Goal: Complete application form: Complete application form

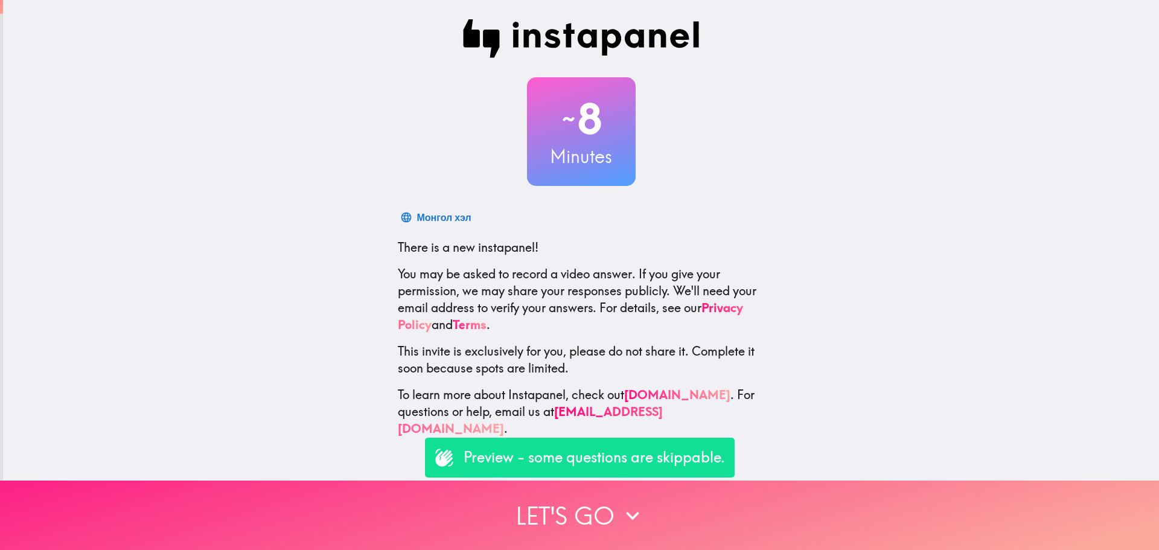
click at [583, 506] on button "Let's go" at bounding box center [579, 514] width 1159 height 69
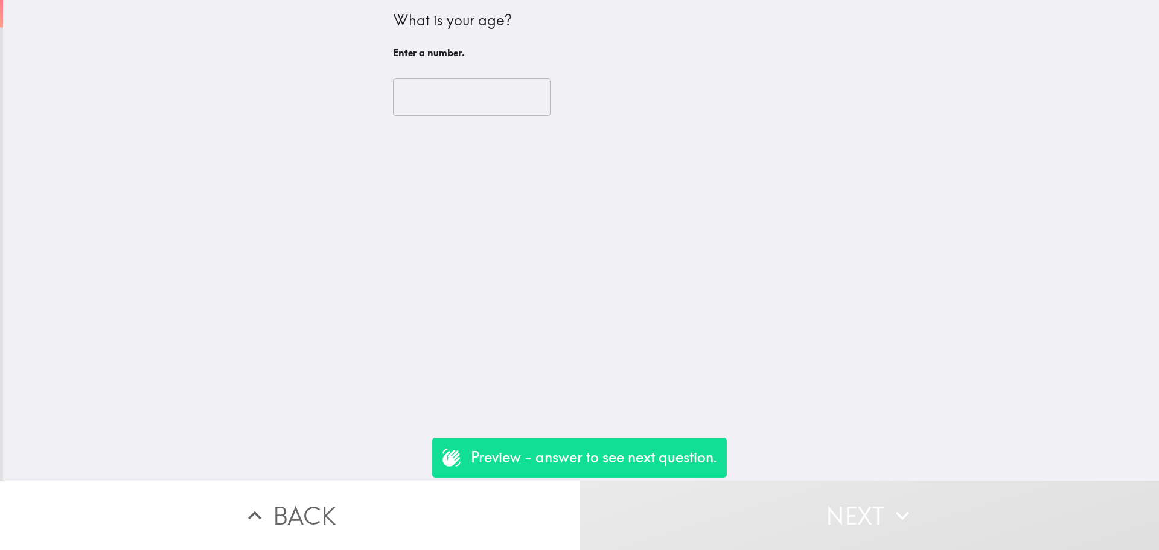
click at [406, 103] on input "number" at bounding box center [471, 96] width 157 height 37
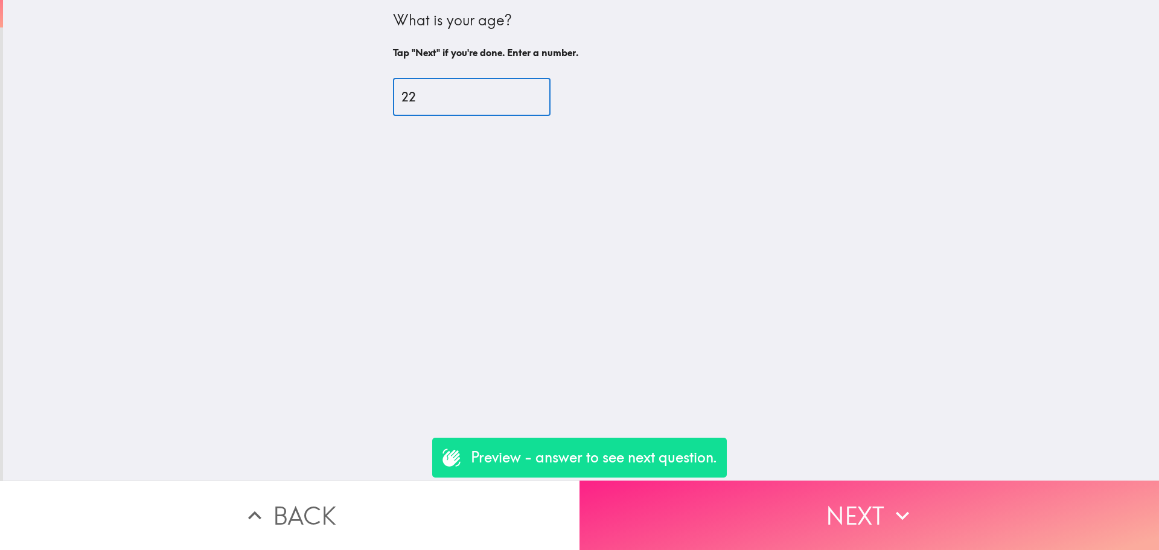
type input "22"
click at [853, 496] on button "Next" at bounding box center [868, 514] width 579 height 69
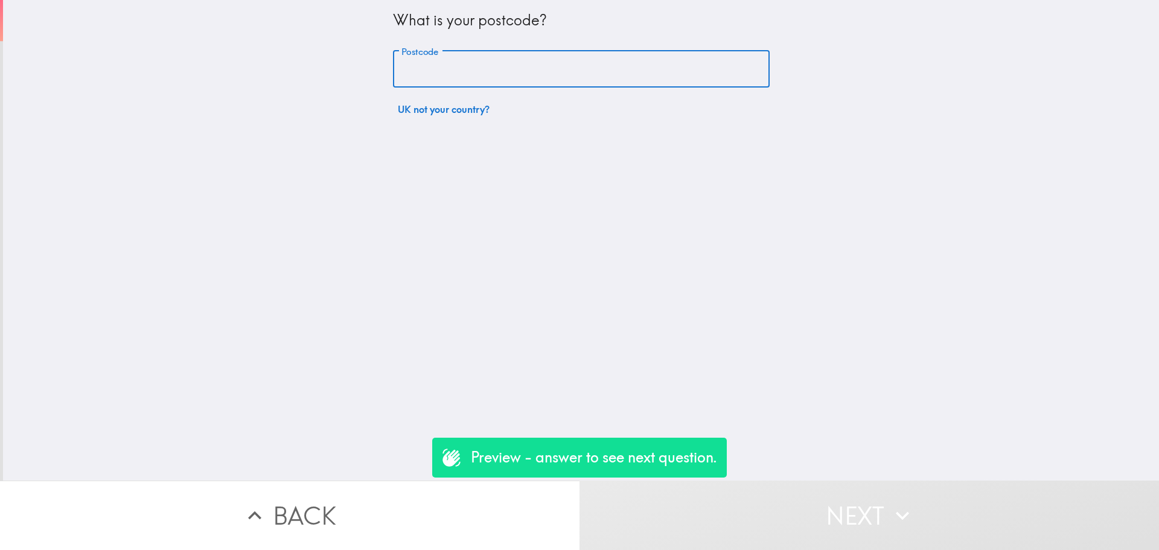
click at [458, 67] on input "Postcode" at bounding box center [581, 69] width 377 height 37
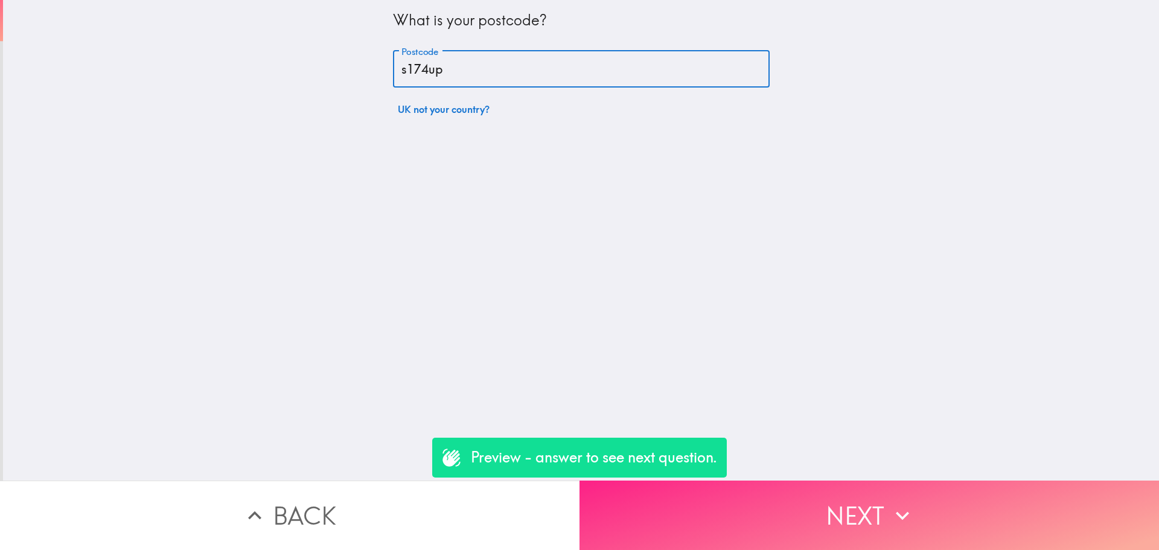
type input "s174up"
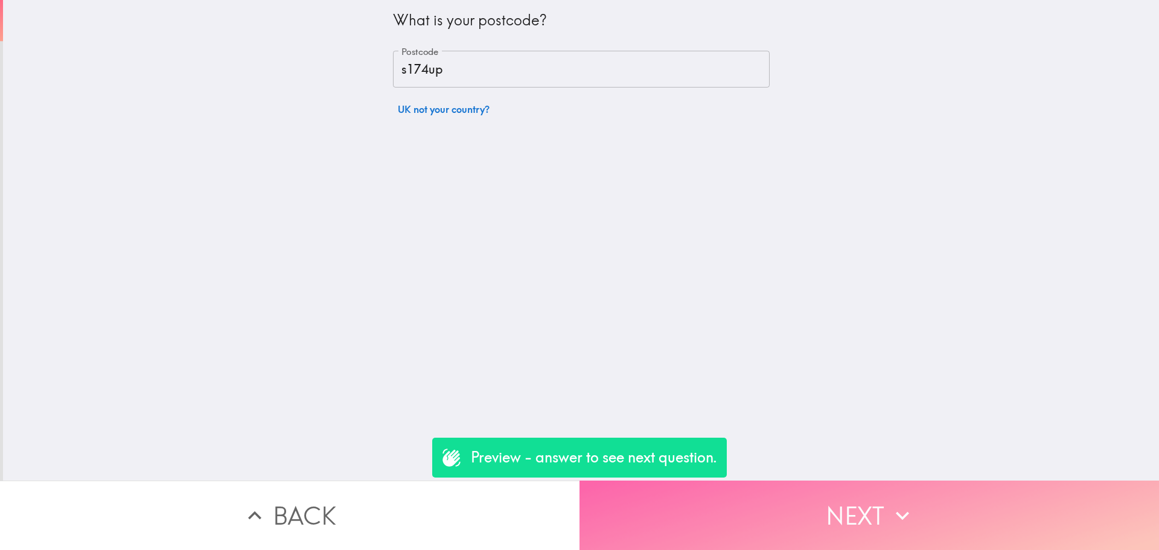
click at [853, 510] on button "Next" at bounding box center [868, 514] width 579 height 69
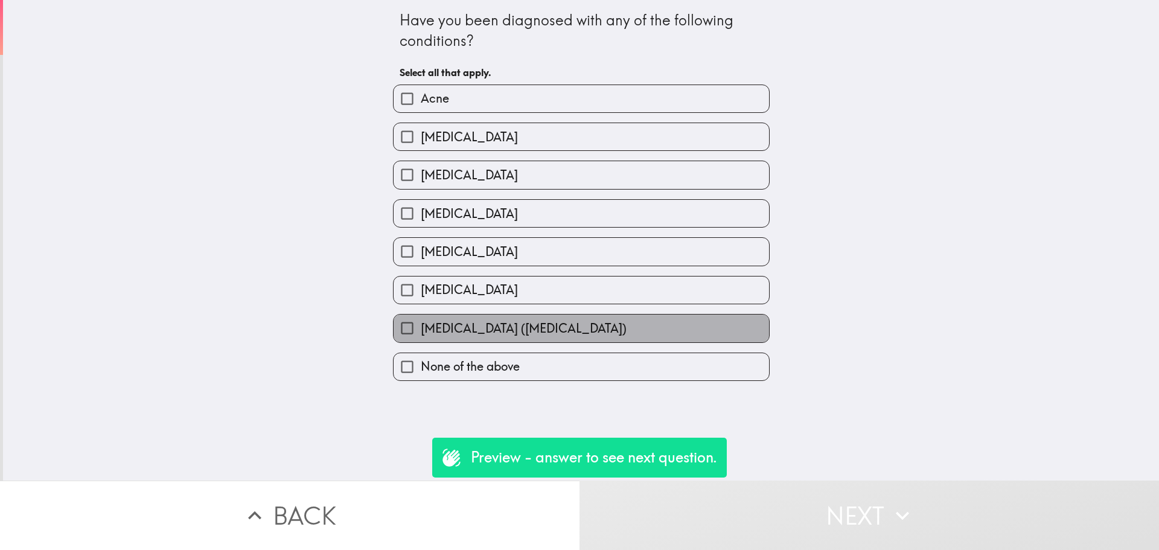
click at [588, 328] on label "[MEDICAL_DATA] ([MEDICAL_DATA])" at bounding box center [580, 327] width 375 height 27
click at [421, 328] on input "[MEDICAL_DATA] ([MEDICAL_DATA])" at bounding box center [406, 327] width 27 height 27
checkbox input "true"
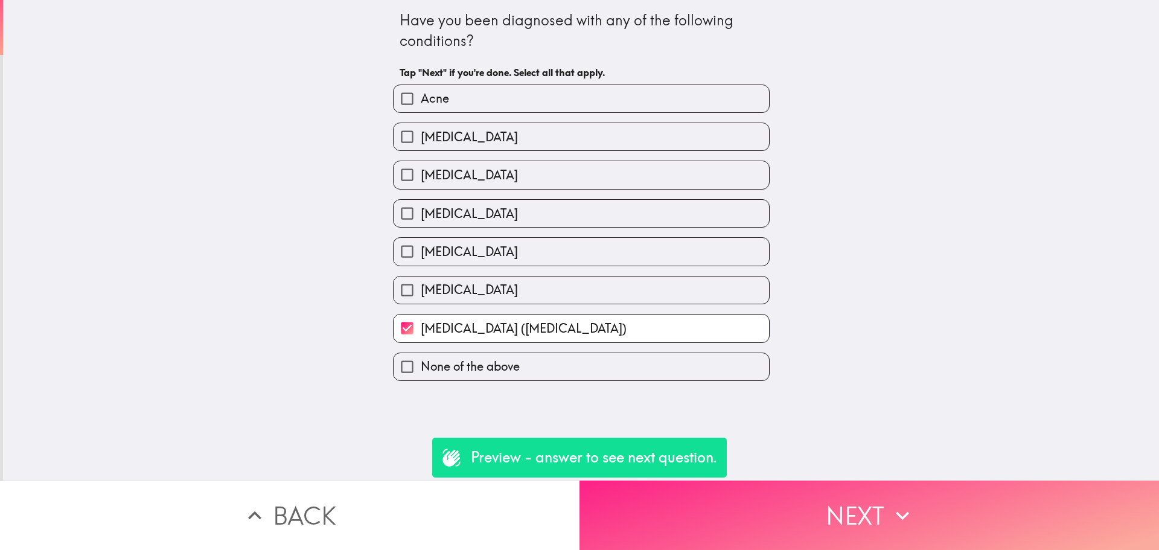
click at [904, 504] on icon "button" at bounding box center [902, 515] width 27 height 27
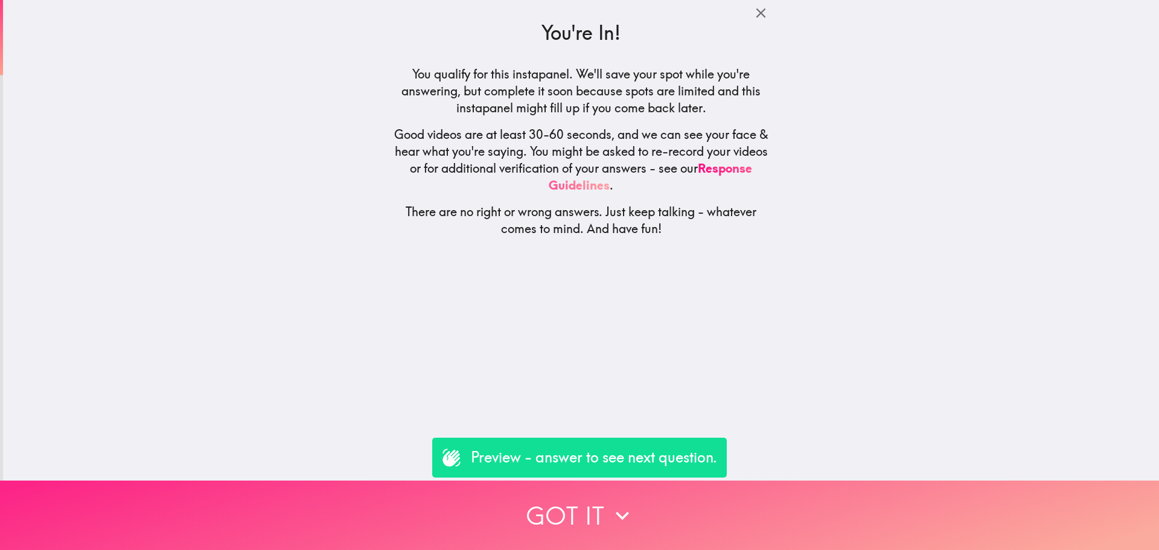
click at [719, 507] on button "Got it" at bounding box center [579, 514] width 1159 height 69
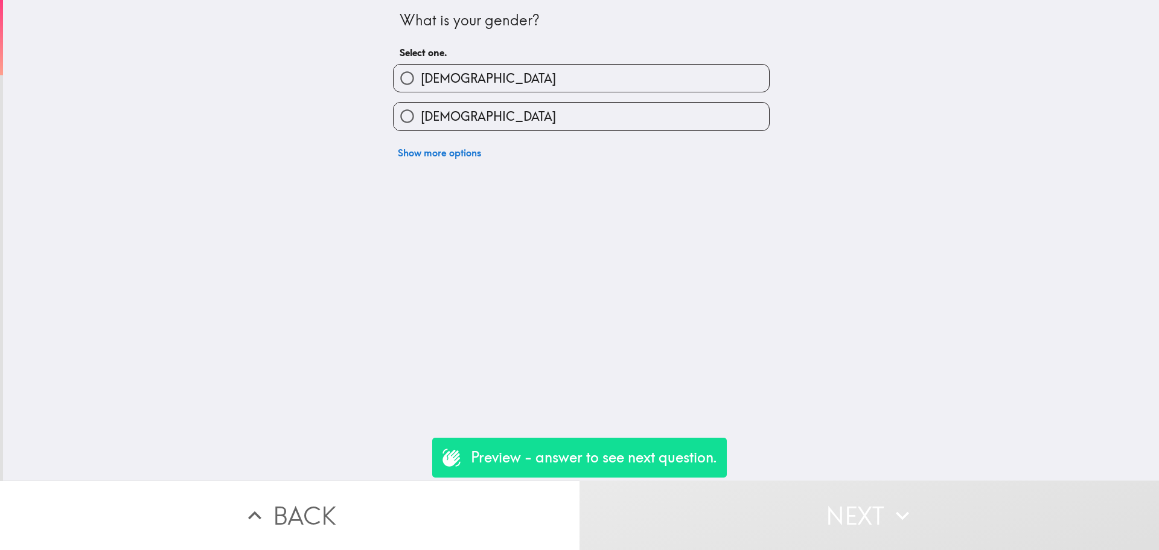
click at [533, 110] on label "[DEMOGRAPHIC_DATA]" at bounding box center [580, 116] width 375 height 27
click at [421, 110] on input "[DEMOGRAPHIC_DATA]" at bounding box center [406, 116] width 27 height 27
radio input "true"
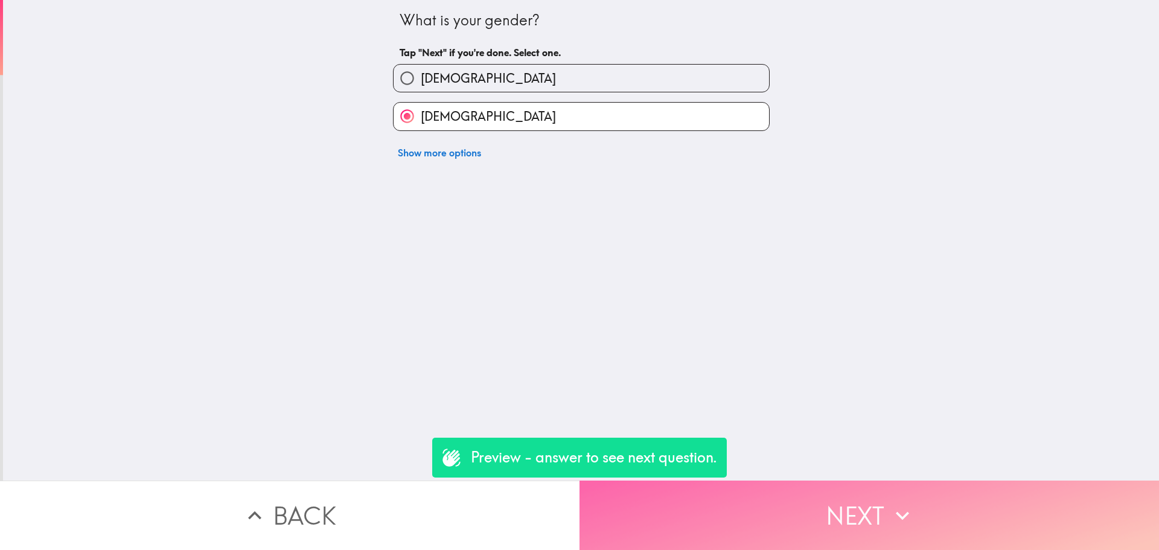
click at [836, 492] on button "Next" at bounding box center [868, 514] width 579 height 69
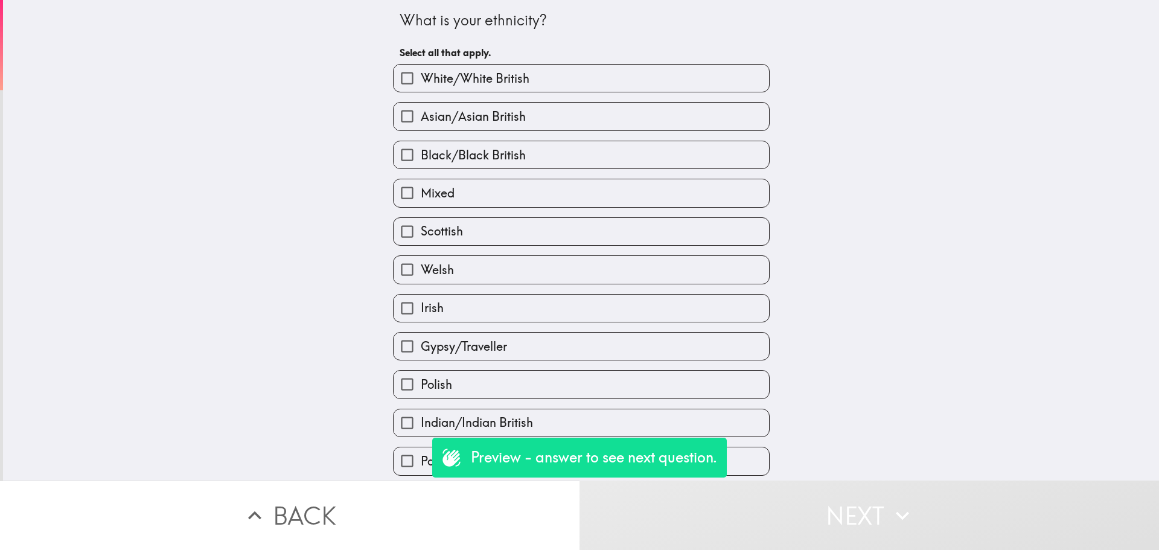
click at [538, 75] on label "White/White British" at bounding box center [580, 78] width 375 height 27
click at [421, 75] on input "White/White British" at bounding box center [406, 78] width 27 height 27
checkbox input "true"
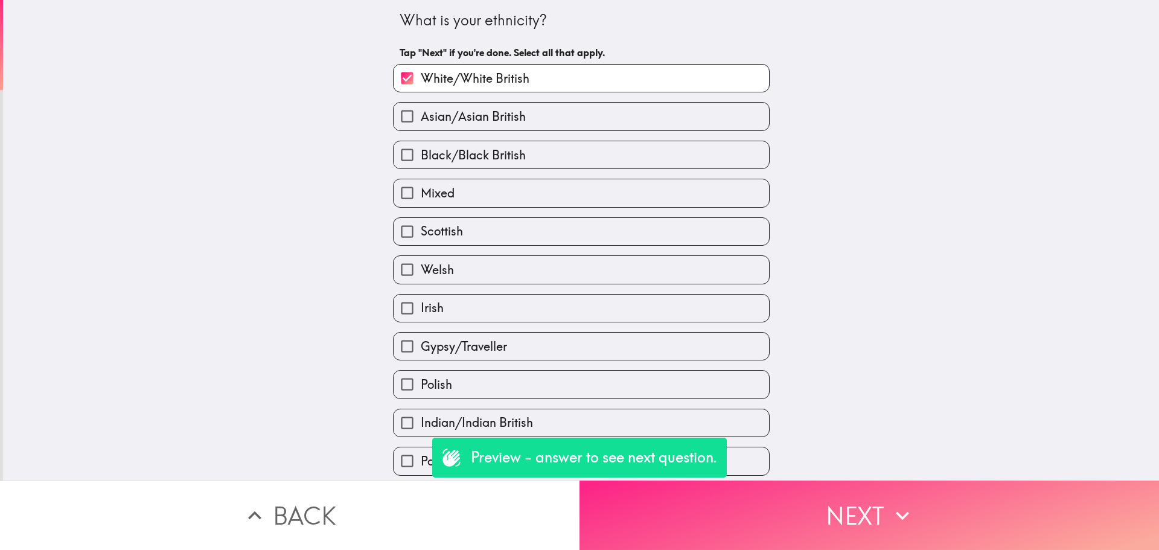
click at [899, 512] on icon "button" at bounding box center [902, 515] width 27 height 27
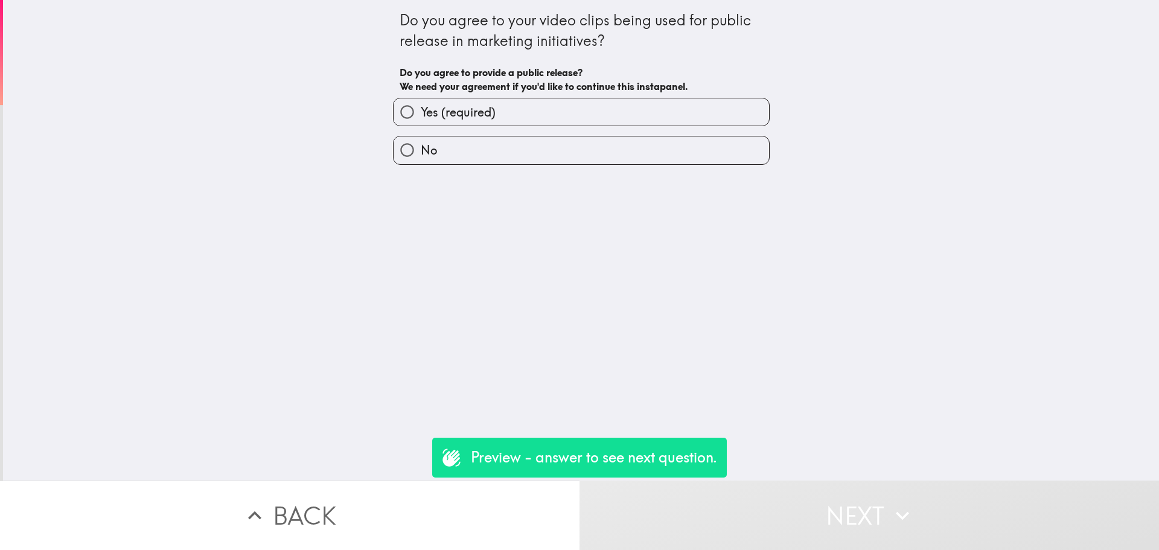
click at [576, 115] on label "Yes (required)" at bounding box center [580, 111] width 375 height 27
click at [421, 115] on input "Yes (required)" at bounding box center [406, 111] width 27 height 27
radio input "true"
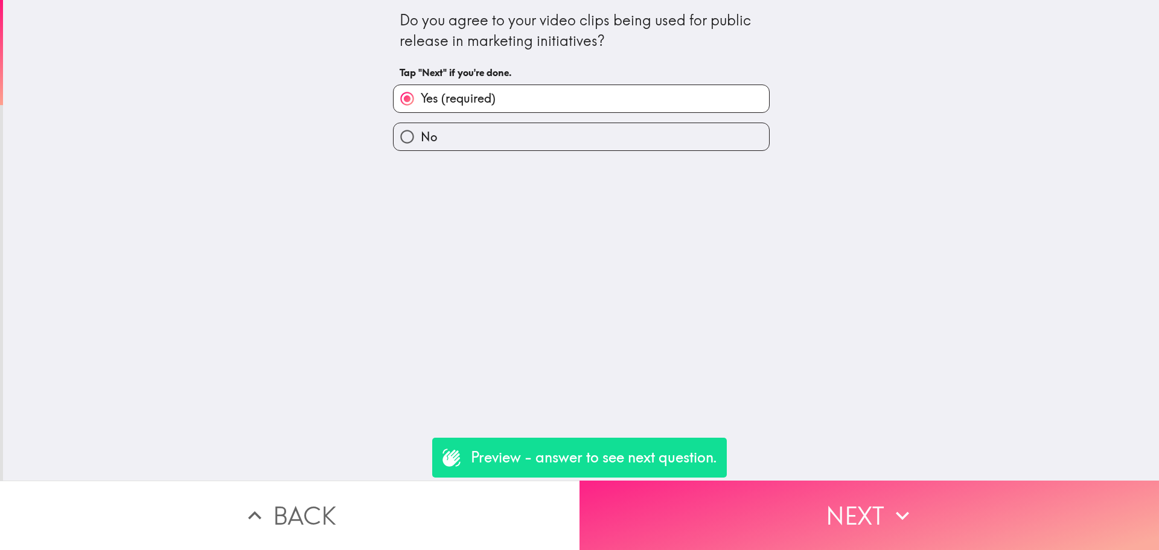
click at [871, 504] on button "Next" at bounding box center [868, 514] width 579 height 69
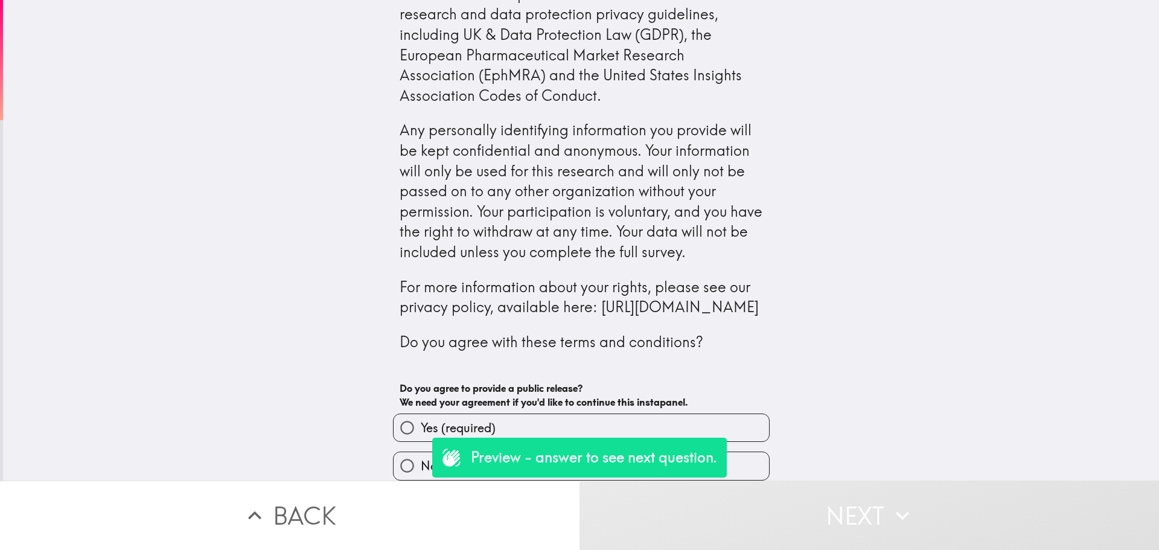
scroll to position [151, 0]
click at [616, 417] on label "Yes (required)" at bounding box center [580, 427] width 375 height 27
click at [421, 417] on input "Yes (required)" at bounding box center [406, 427] width 27 height 27
radio input "true"
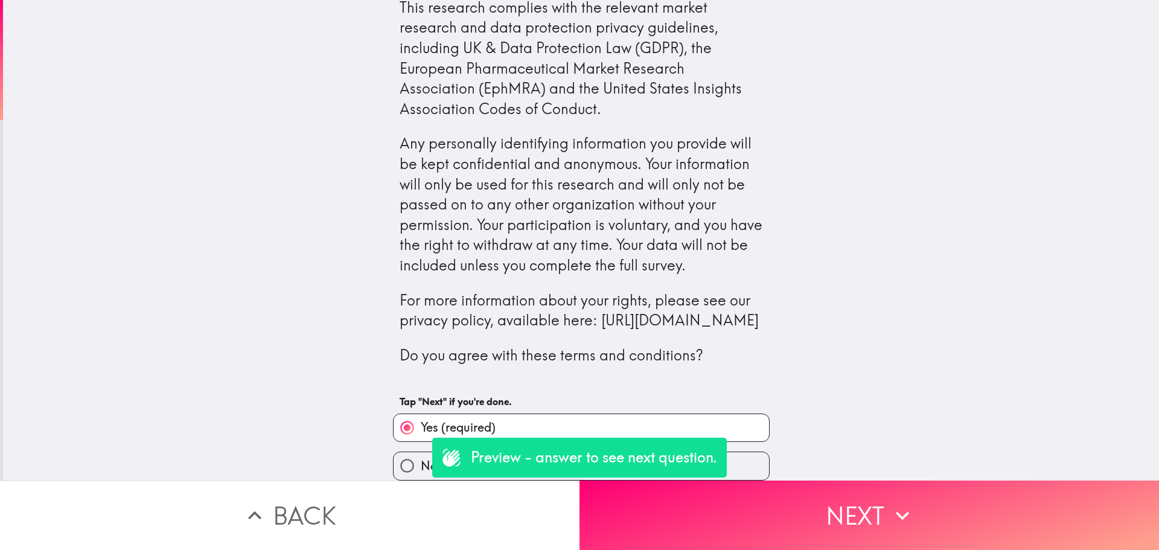
scroll to position [138, 0]
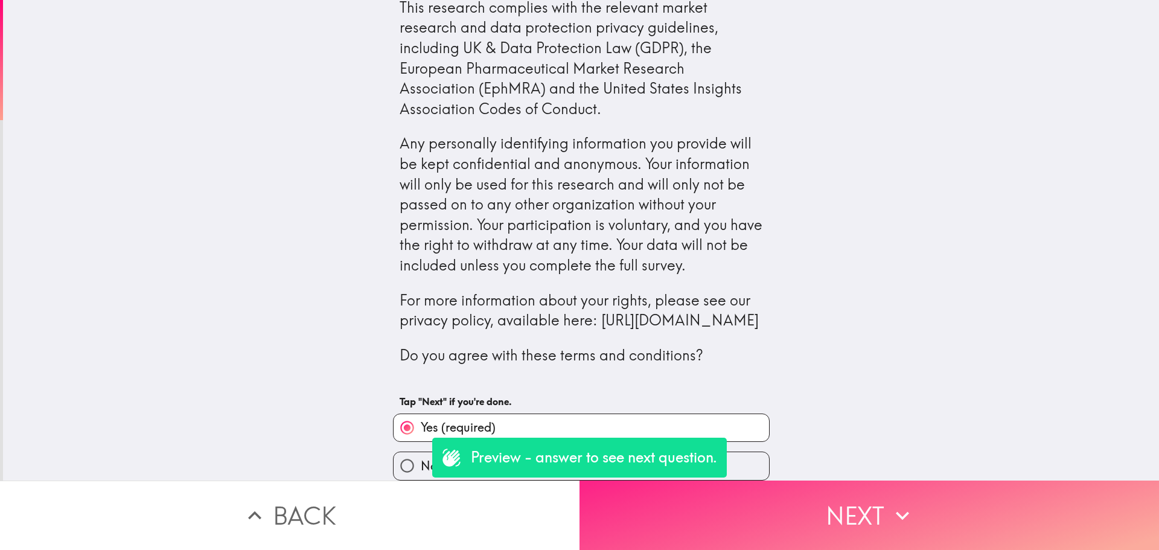
click at [845, 509] on button "Next" at bounding box center [868, 514] width 579 height 69
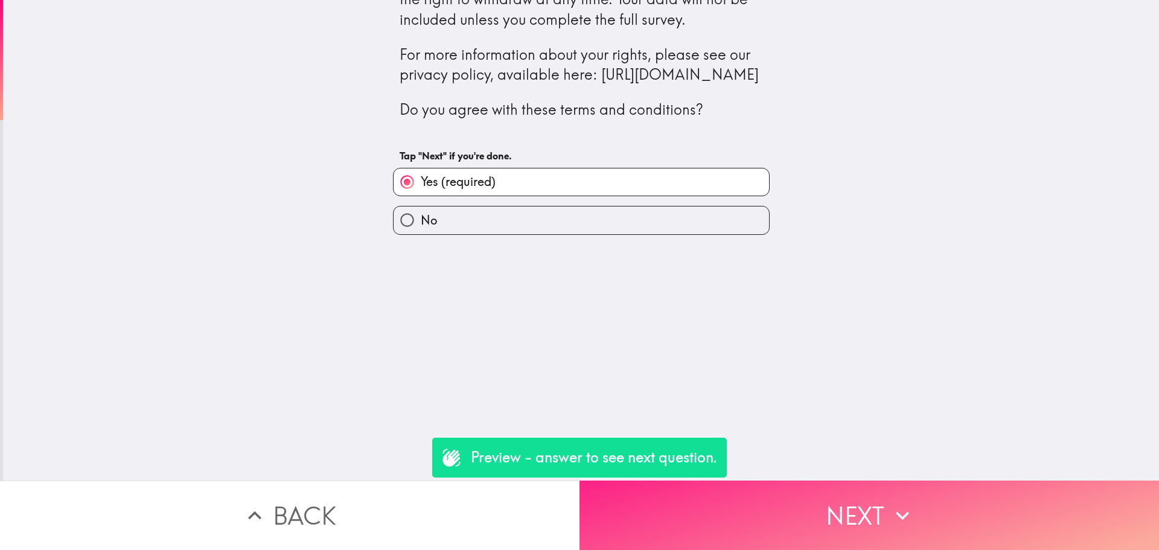
scroll to position [0, 0]
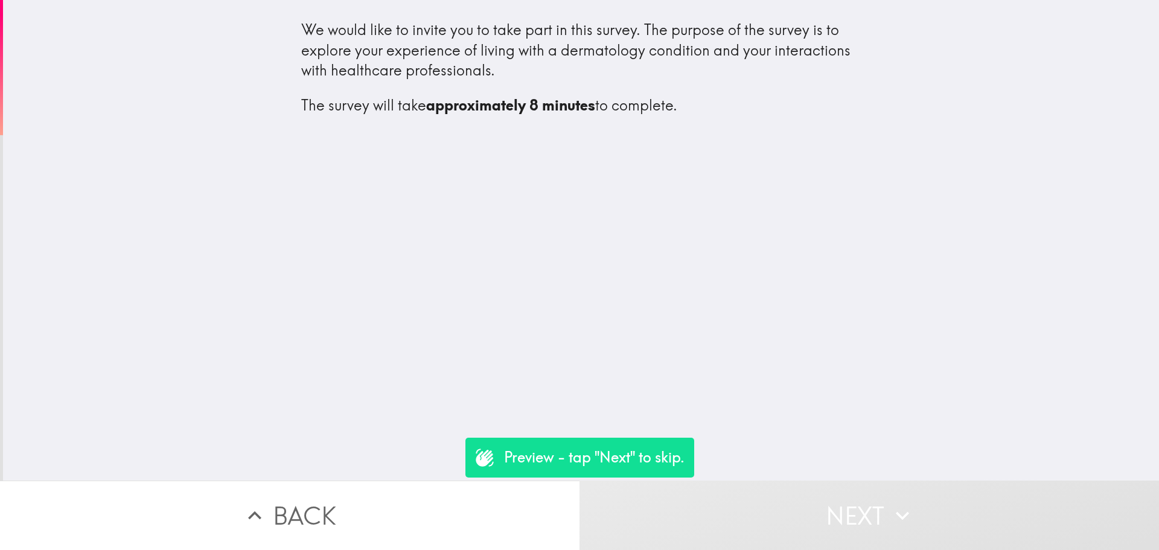
click at [809, 363] on div "We would like to invite you to take part in this survey. The purpose of the sur…" at bounding box center [581, 240] width 1156 height 480
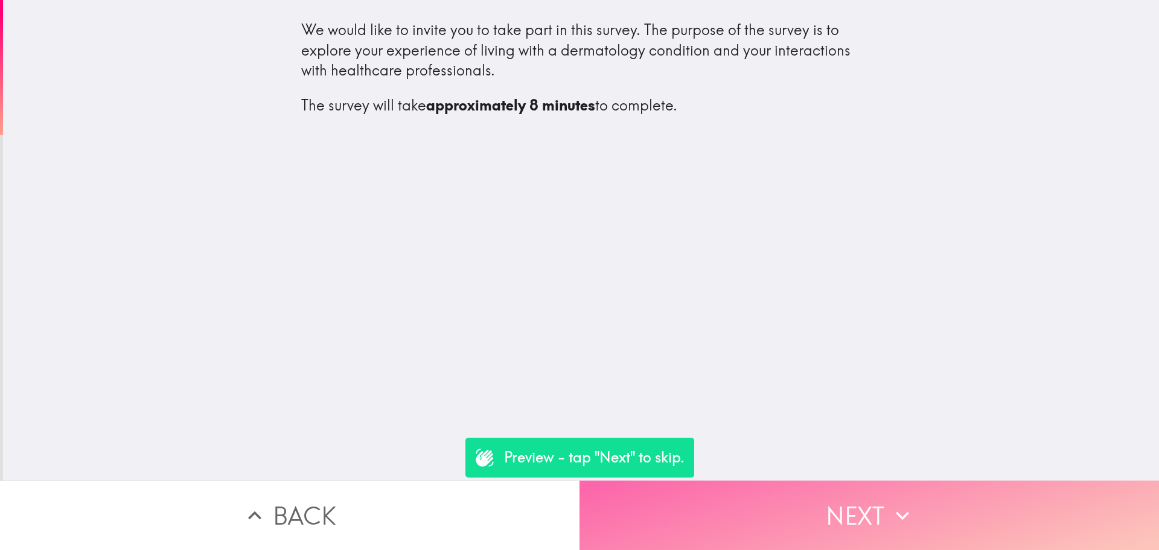
click at [835, 498] on button "Next" at bounding box center [868, 514] width 579 height 69
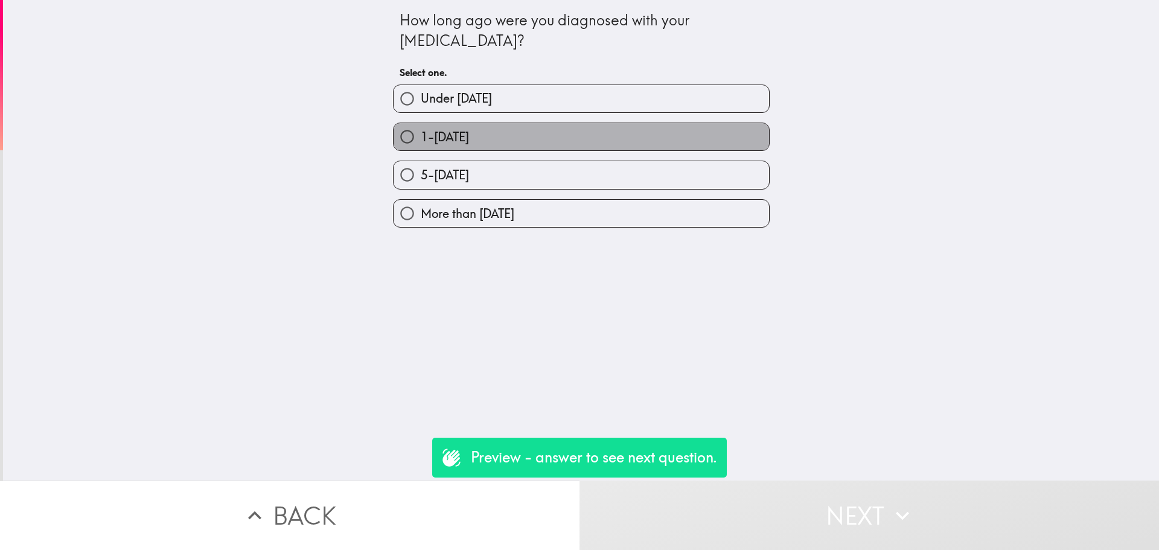
click at [600, 129] on label "1-[DATE]" at bounding box center [580, 136] width 375 height 27
click at [421, 129] on input "1-[DATE]" at bounding box center [406, 136] width 27 height 27
radio input "true"
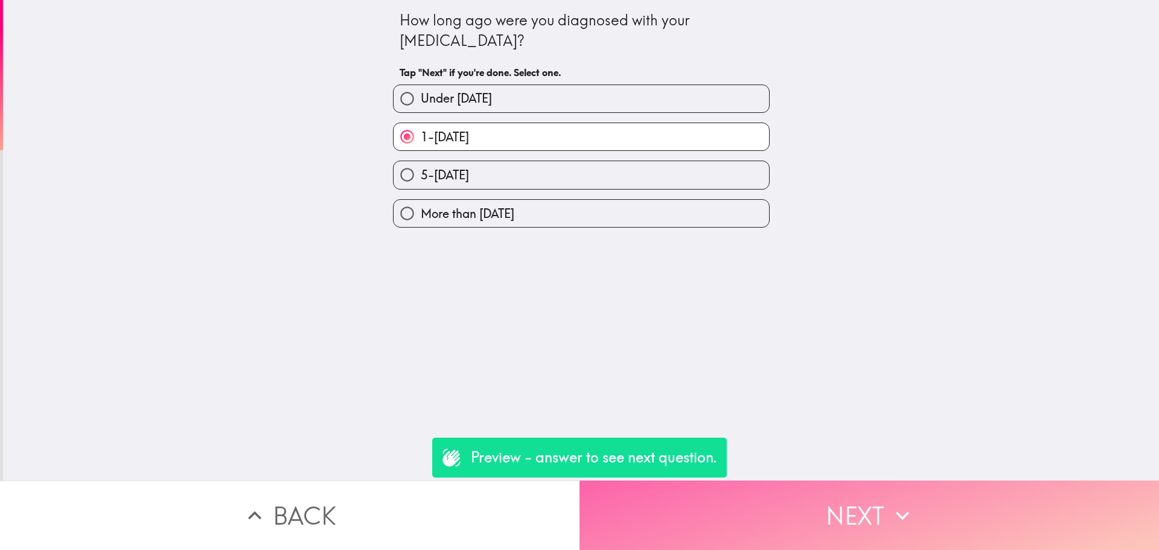
click at [870, 508] on button "Next" at bounding box center [868, 514] width 579 height 69
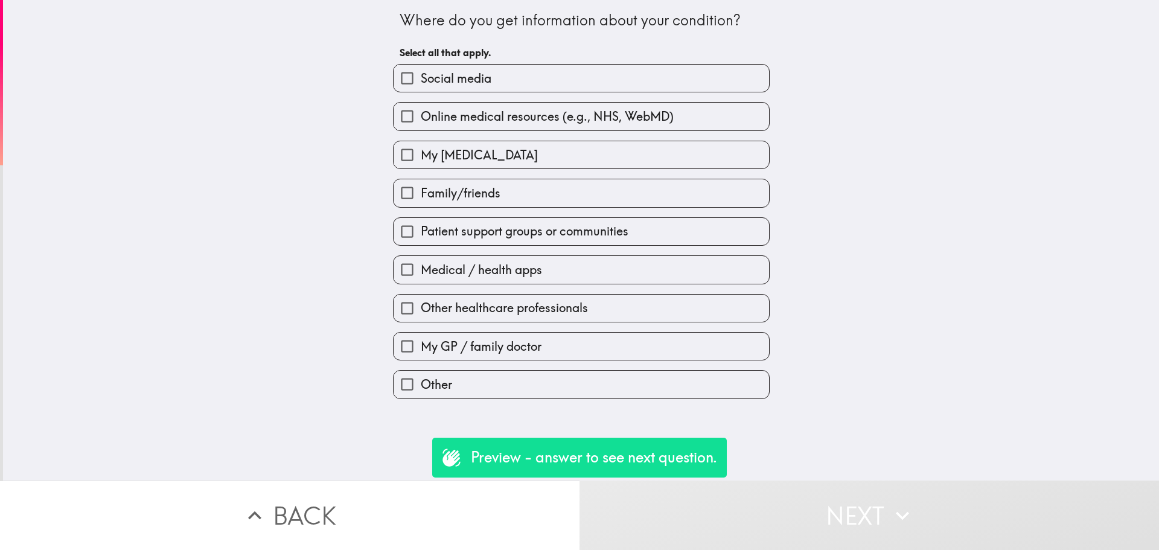
click at [611, 88] on label "Social media" at bounding box center [580, 78] width 375 height 27
click at [421, 88] on input "Social media" at bounding box center [406, 78] width 27 height 27
checkbox input "true"
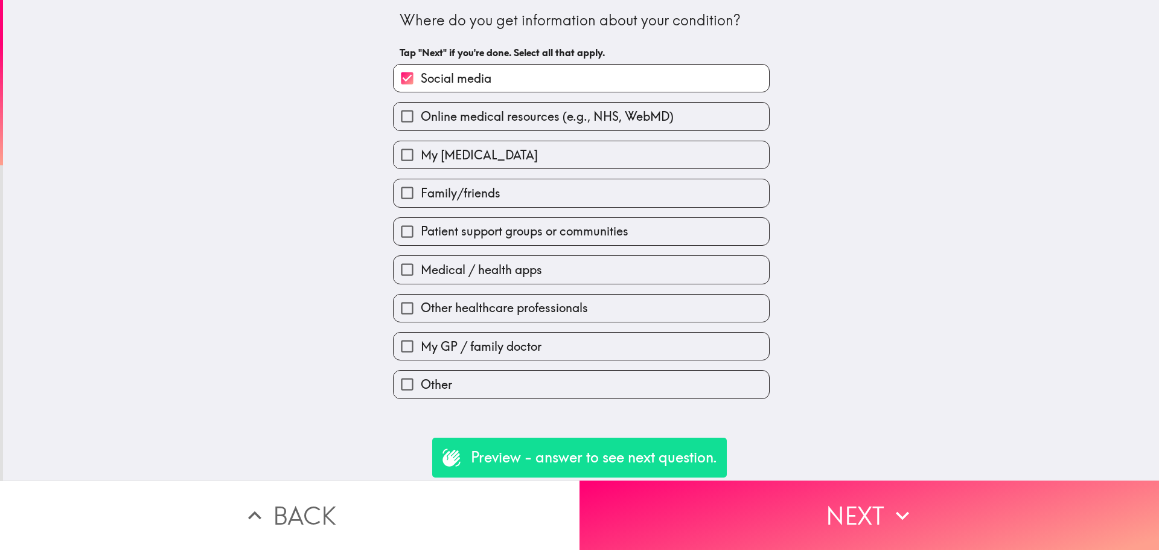
click at [614, 118] on span "Online medical resources (e.g., NHS, WebMD)" at bounding box center [547, 116] width 253 height 17
click at [421, 118] on input "Online medical resources (e.g., NHS, WebMD)" at bounding box center [406, 116] width 27 height 27
checkbox input "true"
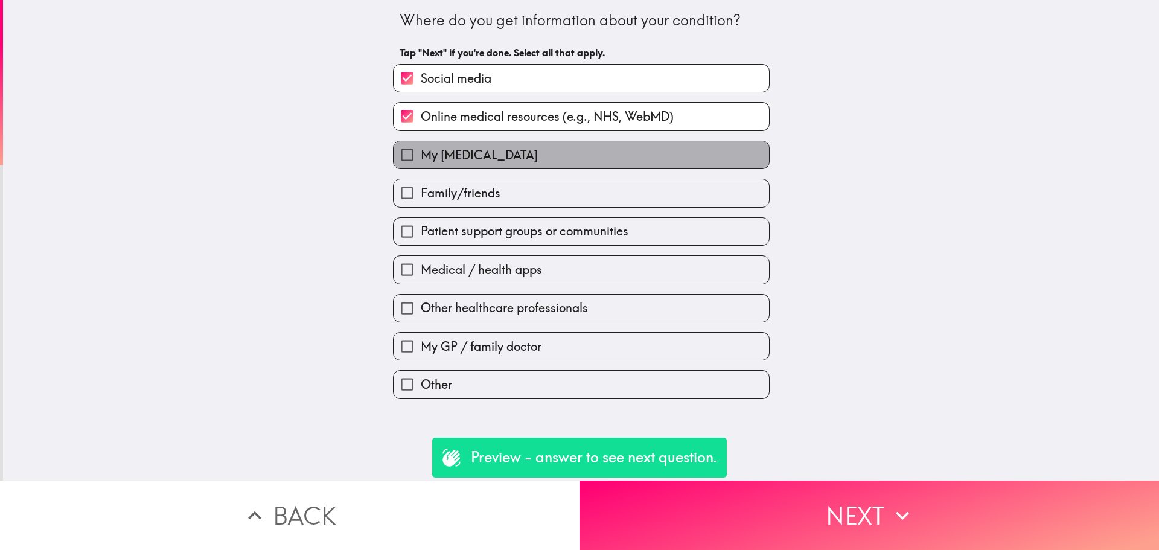
click at [620, 151] on label "My [MEDICAL_DATA]" at bounding box center [580, 154] width 375 height 27
click at [421, 151] on input "My [MEDICAL_DATA]" at bounding box center [406, 154] width 27 height 27
checkbox input "true"
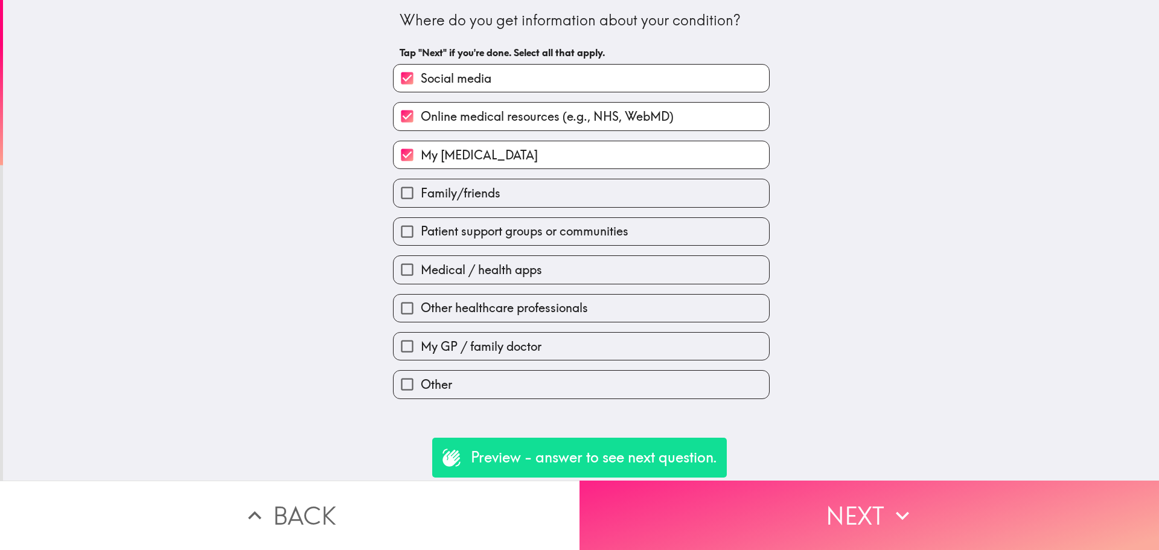
click at [863, 497] on button "Next" at bounding box center [868, 514] width 579 height 69
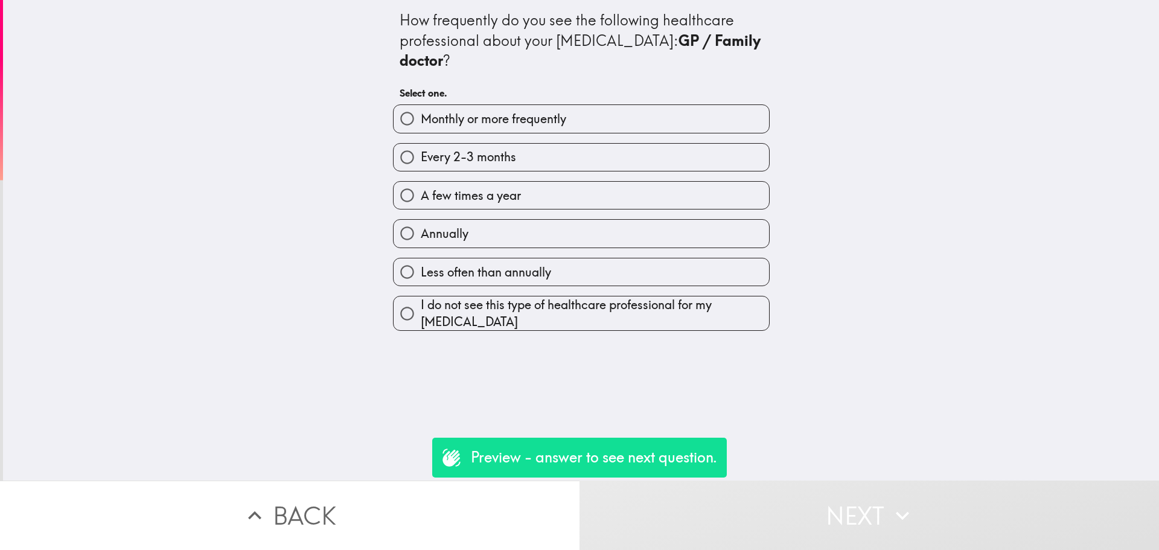
click at [714, 308] on span "I do not see this type of healthcare professional for my [MEDICAL_DATA]" at bounding box center [595, 313] width 348 height 34
click at [421, 308] on input "I do not see this type of healthcare professional for my [MEDICAL_DATA]" at bounding box center [406, 313] width 27 height 27
radio input "true"
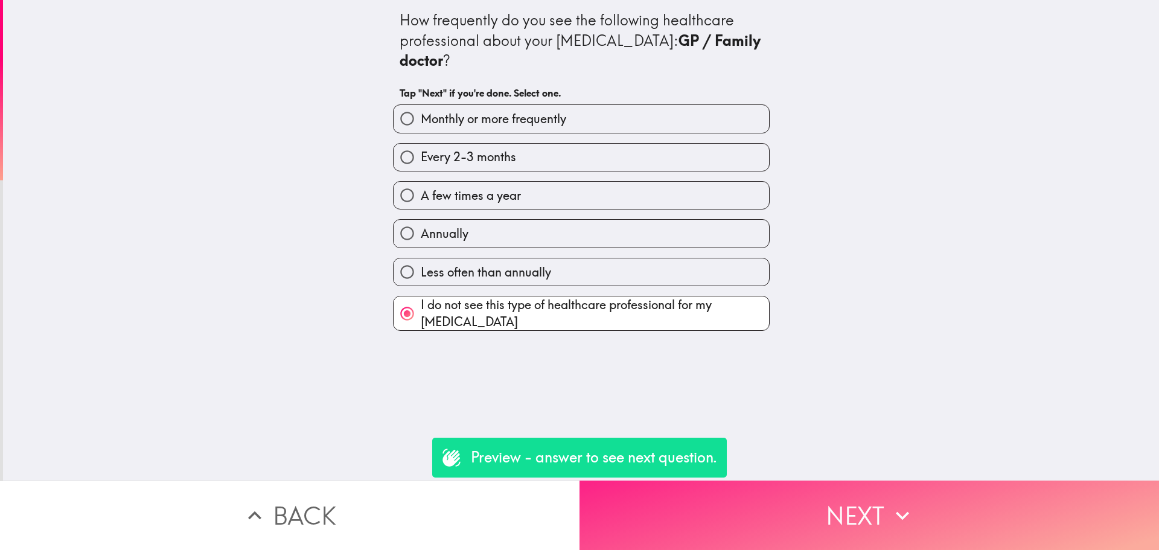
click at [882, 502] on button "Next" at bounding box center [868, 514] width 579 height 69
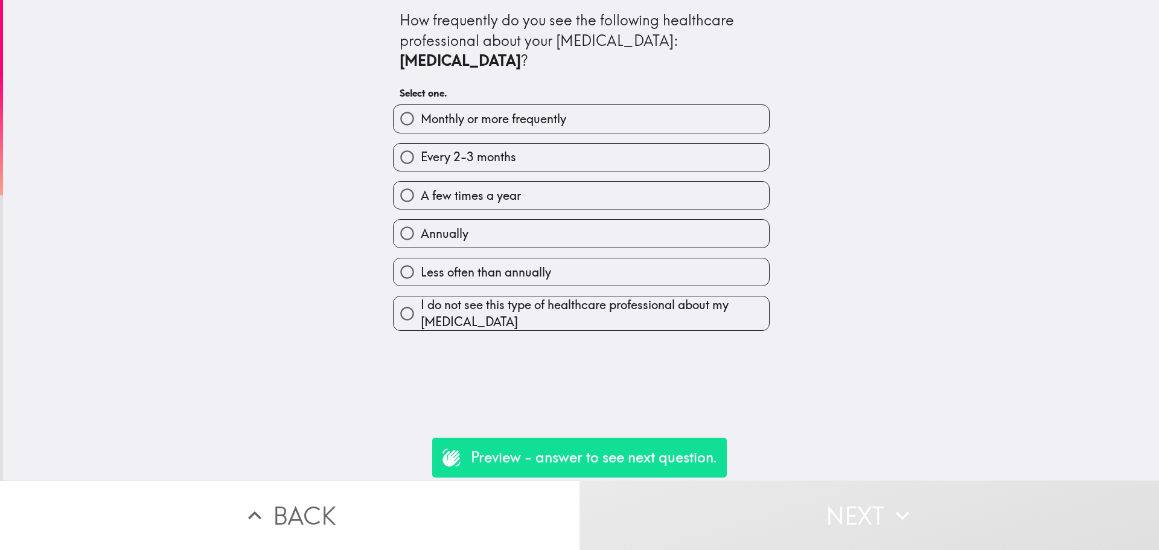
click at [578, 182] on label "A few times a year" at bounding box center [580, 195] width 375 height 27
click at [421, 182] on input "A few times a year" at bounding box center [406, 195] width 27 height 27
radio input "true"
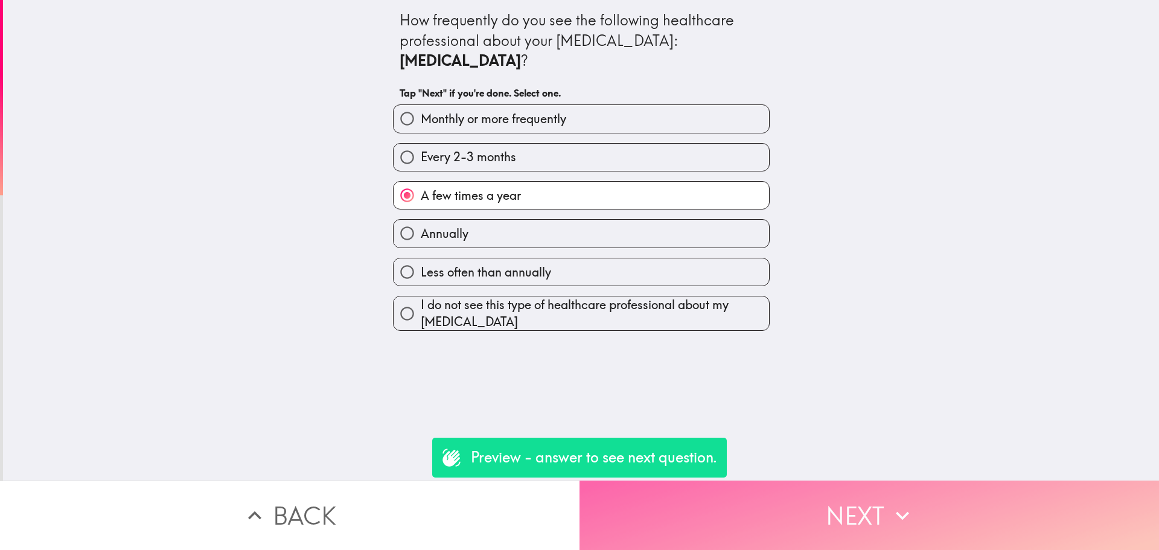
click at [910, 505] on icon "button" at bounding box center [902, 515] width 27 height 27
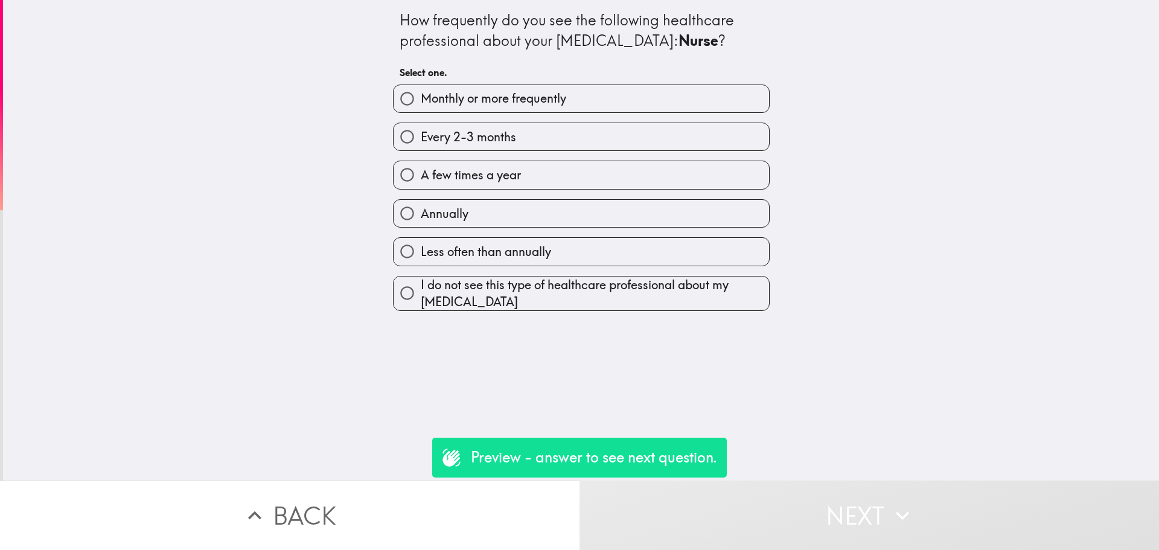
click at [637, 203] on label "Annually" at bounding box center [580, 213] width 375 height 27
click at [421, 203] on input "Annually" at bounding box center [406, 213] width 27 height 27
radio input "true"
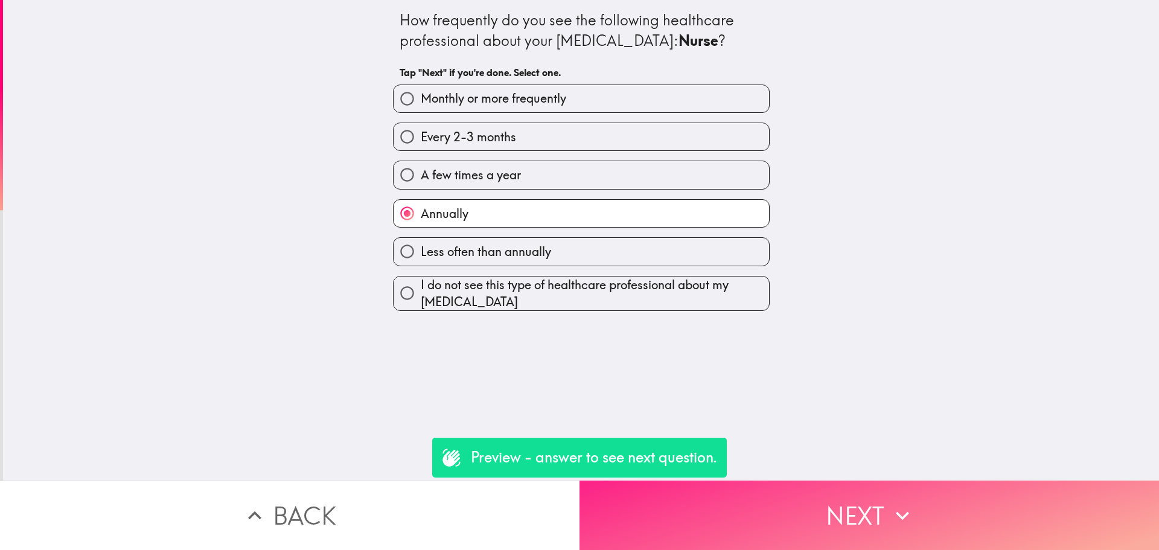
click at [861, 494] on button "Next" at bounding box center [868, 514] width 579 height 69
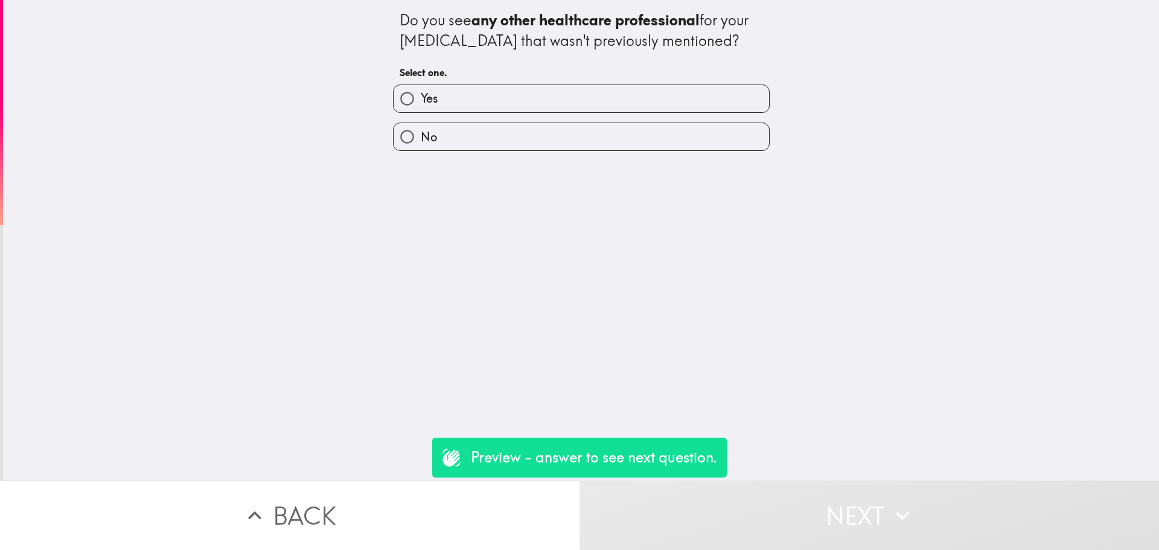
click at [608, 133] on label "No" at bounding box center [580, 136] width 375 height 27
click at [421, 133] on input "No" at bounding box center [406, 136] width 27 height 27
radio input "true"
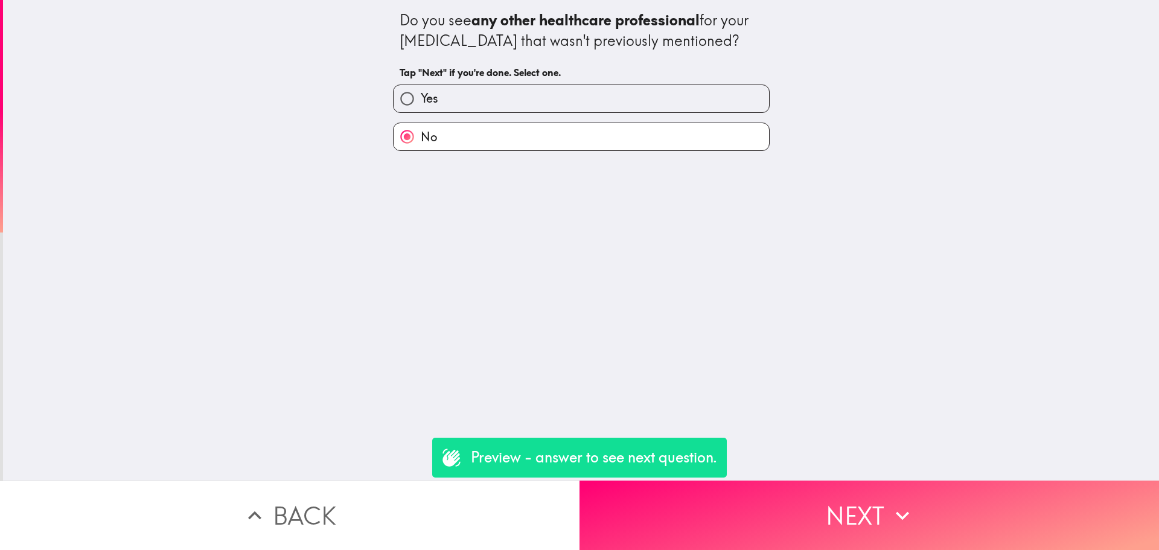
drag, startPoint x: 498, startPoint y: 100, endPoint x: 504, endPoint y: 105, distance: 7.7
click at [498, 100] on label "Yes" at bounding box center [580, 98] width 375 height 27
click at [421, 100] on input "Yes" at bounding box center [406, 98] width 27 height 27
radio input "true"
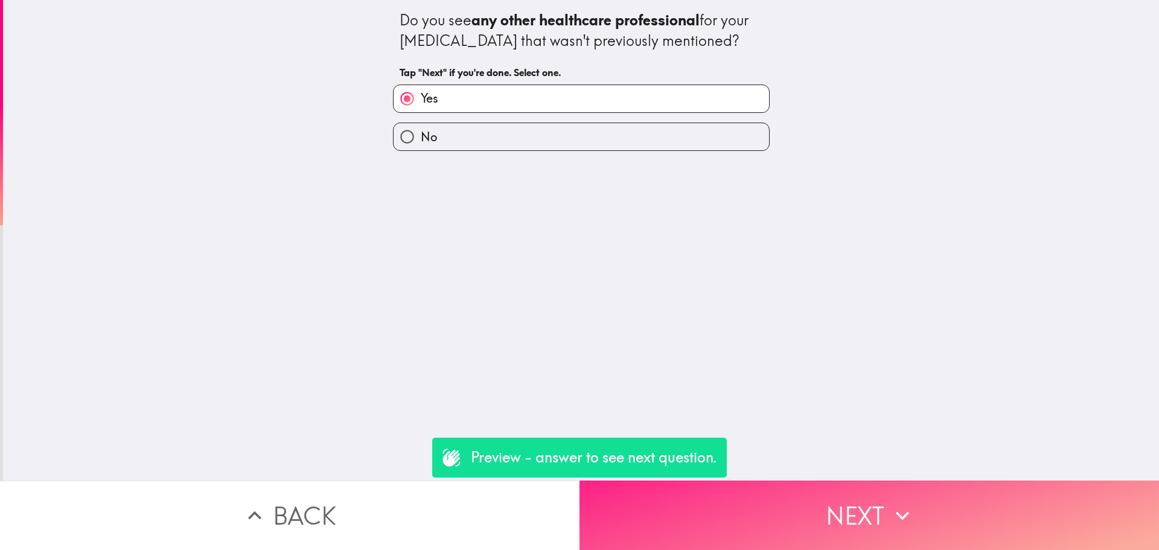
click at [896, 502] on icon "button" at bounding box center [902, 515] width 27 height 27
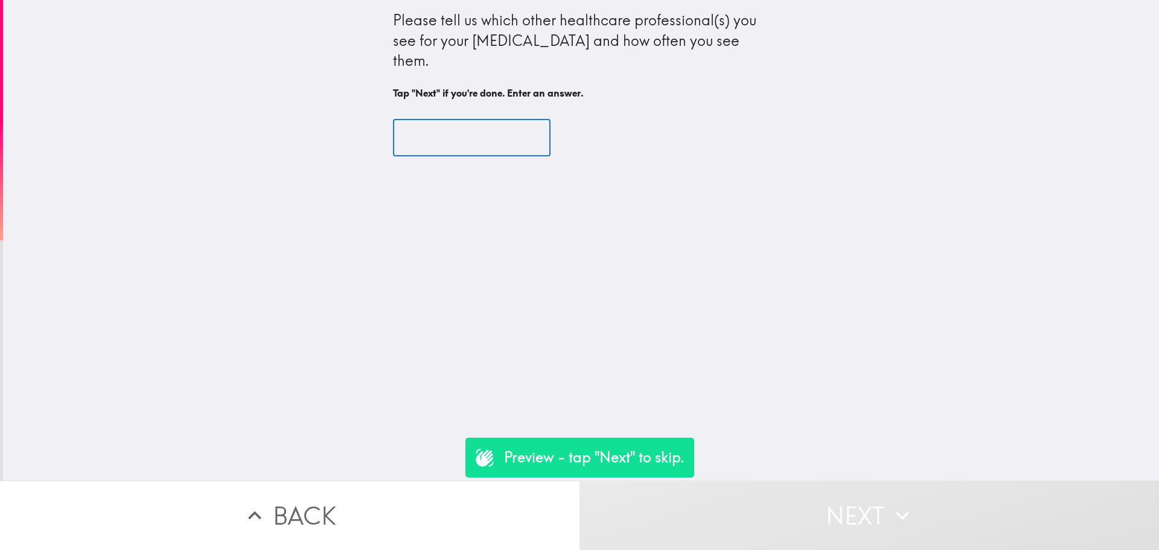
click at [468, 119] on input "text" at bounding box center [471, 137] width 157 height 37
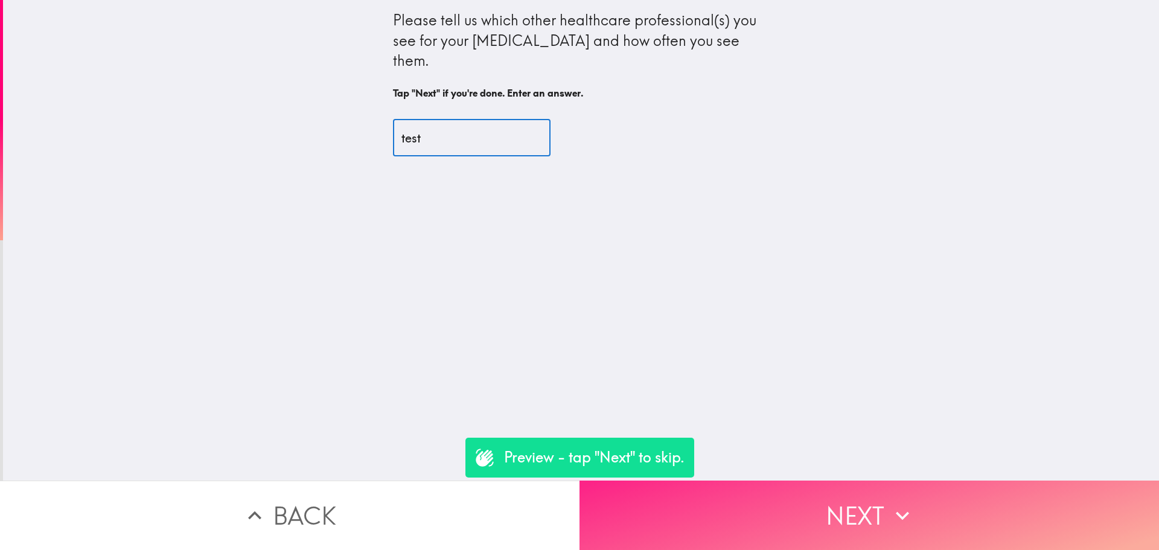
type input "test"
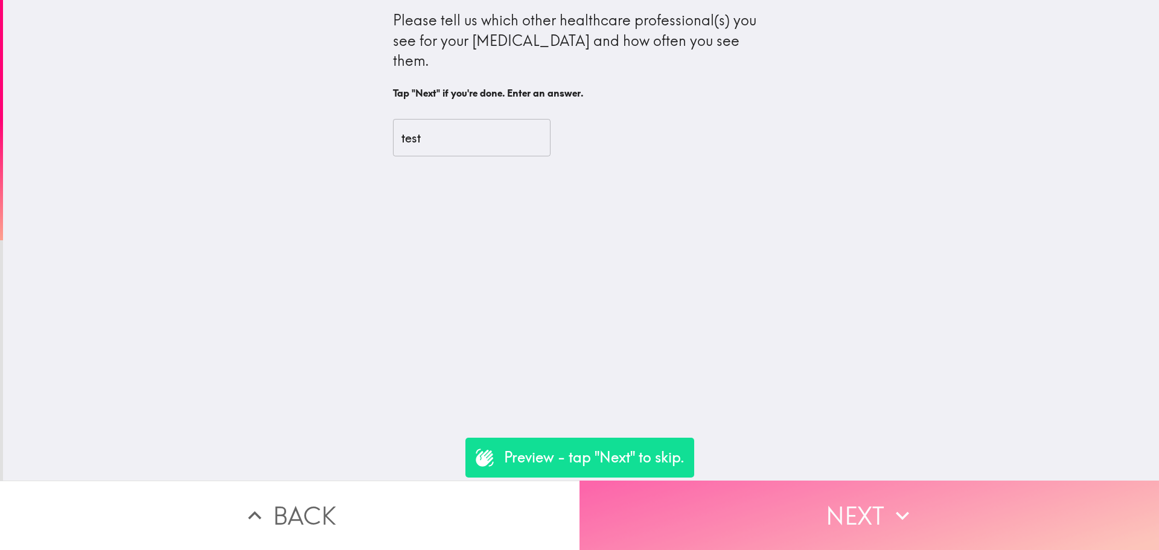
click at [799, 501] on button "Next" at bounding box center [868, 514] width 579 height 69
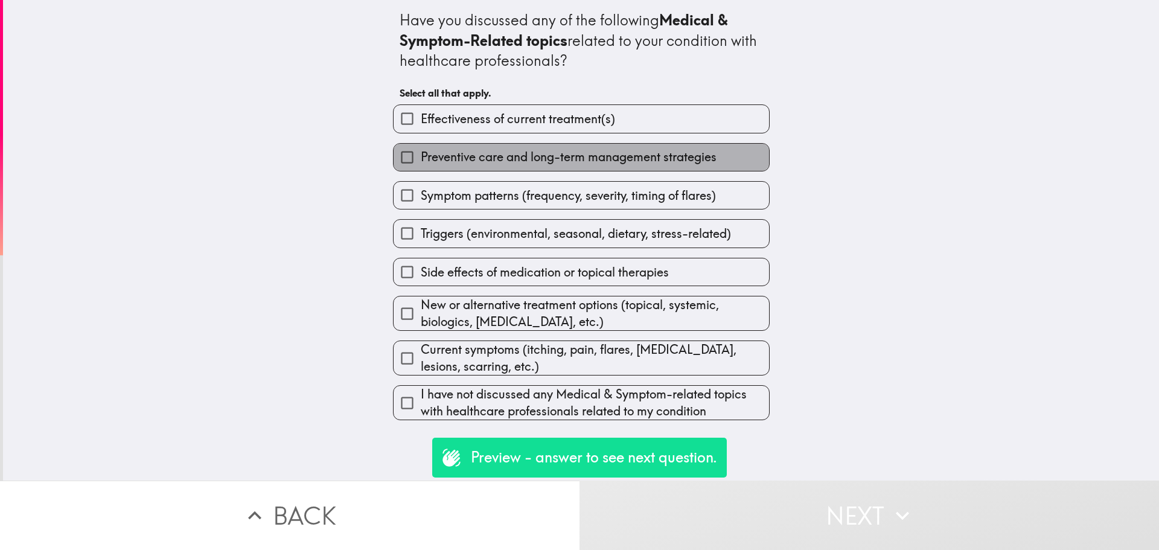
click at [568, 156] on span "Preventive care and long-term management strategies" at bounding box center [569, 156] width 296 height 17
click at [421, 156] on input "Preventive care and long-term management strategies" at bounding box center [406, 157] width 27 height 27
checkbox input "true"
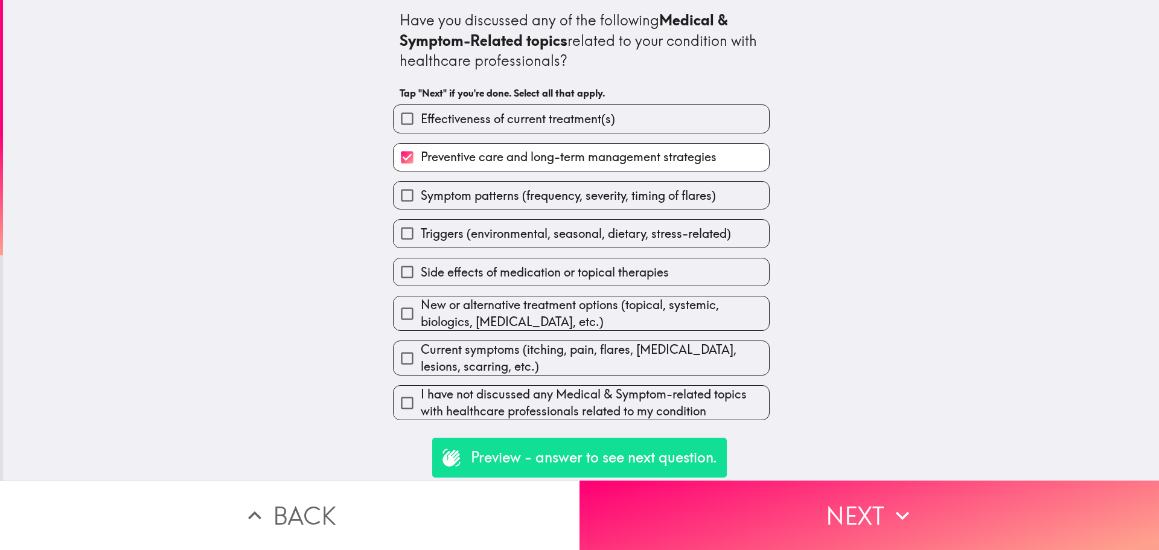
click at [571, 191] on span "Symptom patterns (frequency, severity, timing of flares)" at bounding box center [568, 195] width 295 height 17
click at [421, 191] on input "Symptom patterns (frequency, severity, timing of flares)" at bounding box center [406, 195] width 27 height 27
checkbox input "true"
drag, startPoint x: 591, startPoint y: 235, endPoint x: 599, endPoint y: 241, distance: 9.1
click at [592, 235] on span "Triggers (environmental, seasonal, dietary, stress-related)" at bounding box center [576, 233] width 310 height 17
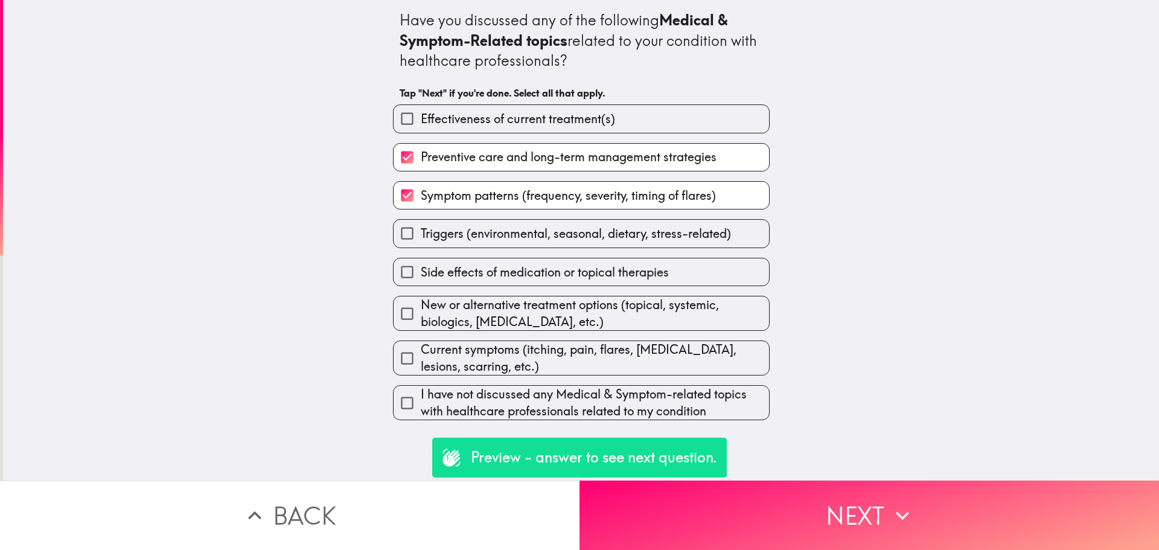
click at [421, 235] on input "Triggers (environmental, seasonal, dietary, stress-related)" at bounding box center [406, 233] width 27 height 27
checkbox input "true"
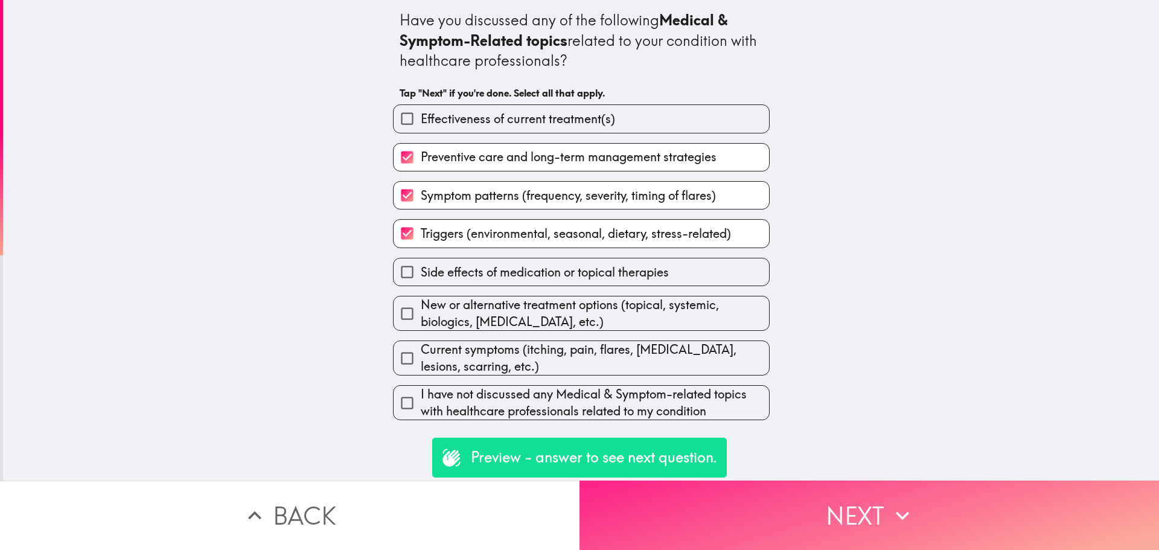
click at [907, 502] on icon "button" at bounding box center [902, 515] width 27 height 27
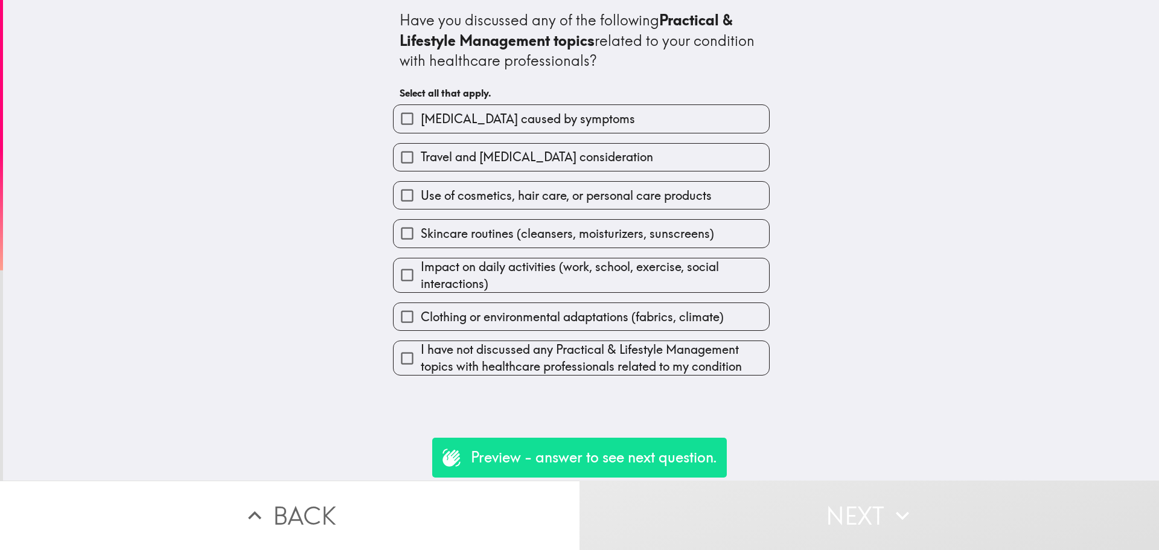
click at [621, 218] on div "Skincare routines (cleansers, moisturizers, sunscreens)" at bounding box center [576, 228] width 386 height 38
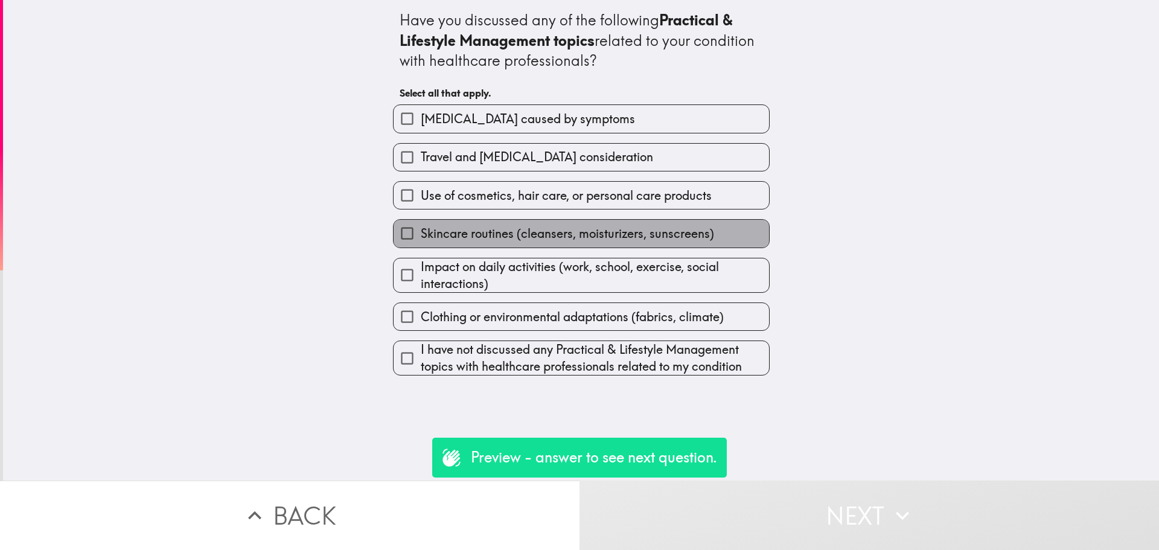
click at [623, 232] on span "Skincare routines (cleansers, moisturizers, sunscreens)" at bounding box center [567, 233] width 293 height 17
click at [421, 232] on input "Skincare routines (cleansers, moisturizers, sunscreens)" at bounding box center [406, 233] width 27 height 27
checkbox input "true"
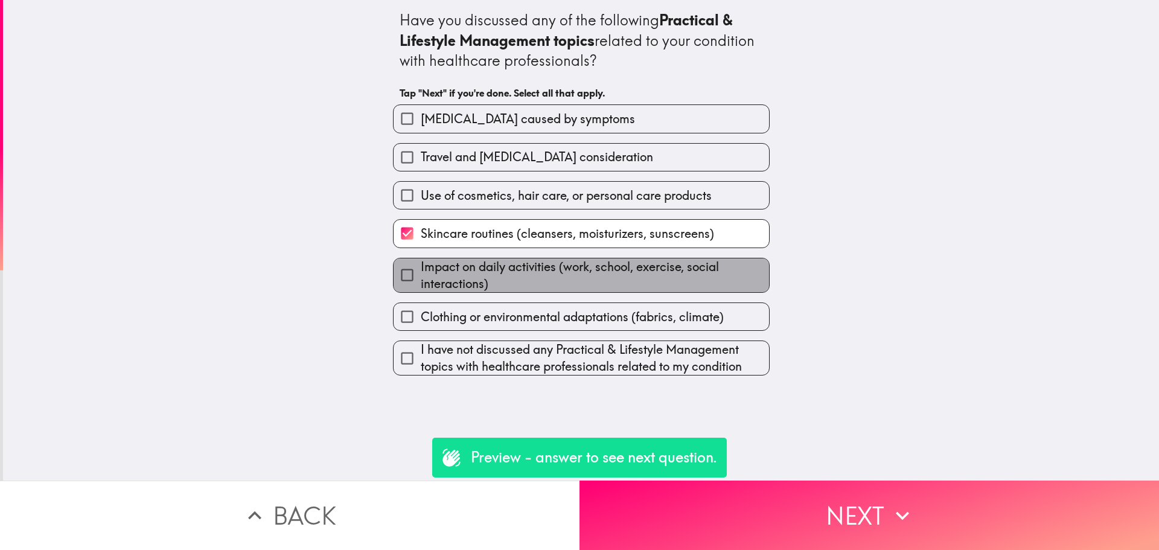
click at [628, 266] on span "Impact on daily activities (work, school, exercise, social interactions)" at bounding box center [595, 275] width 348 height 34
click at [421, 266] on input "Impact on daily activities (work, school, exercise, social interactions)" at bounding box center [406, 274] width 27 height 27
checkbox input "true"
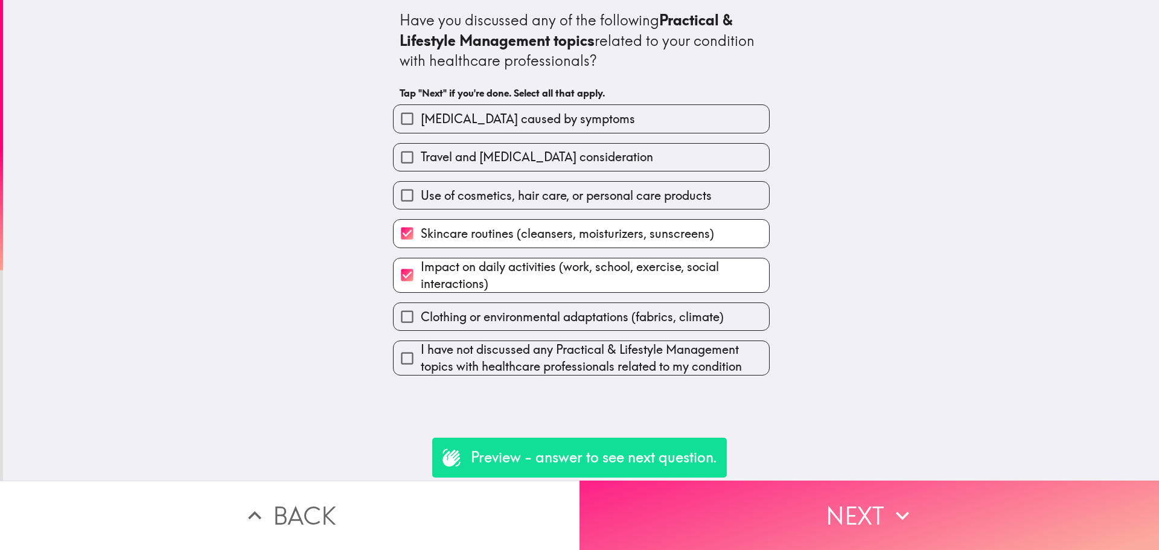
click at [870, 489] on button "Next" at bounding box center [868, 514] width 579 height 69
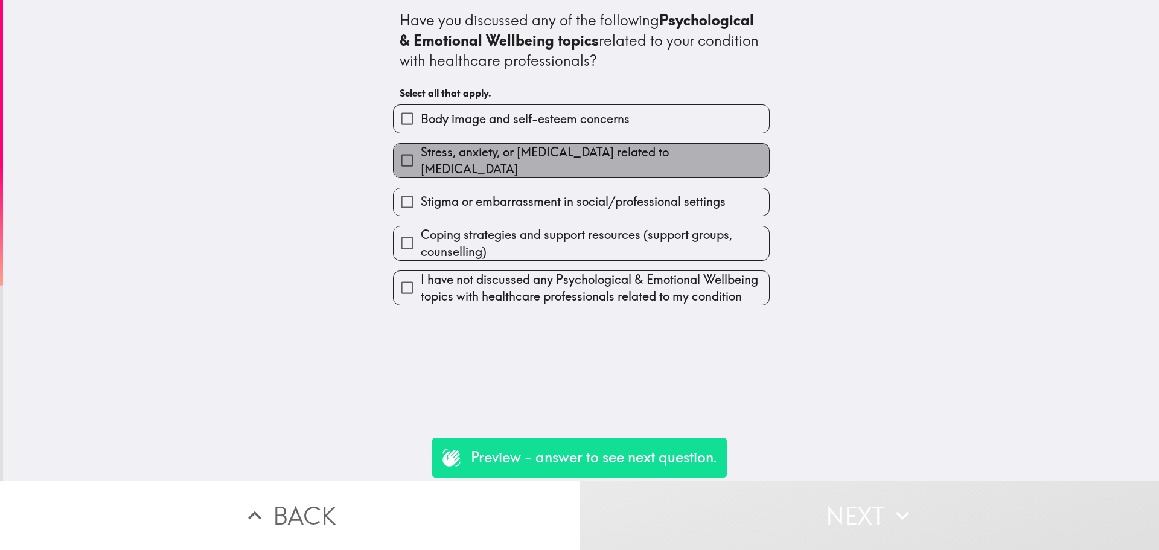
click at [585, 145] on label "Stress, anxiety, or [MEDICAL_DATA] related to [MEDICAL_DATA]" at bounding box center [580, 161] width 375 height 34
click at [421, 147] on input "Stress, anxiety, or [MEDICAL_DATA] related to [MEDICAL_DATA]" at bounding box center [406, 160] width 27 height 27
checkbox input "true"
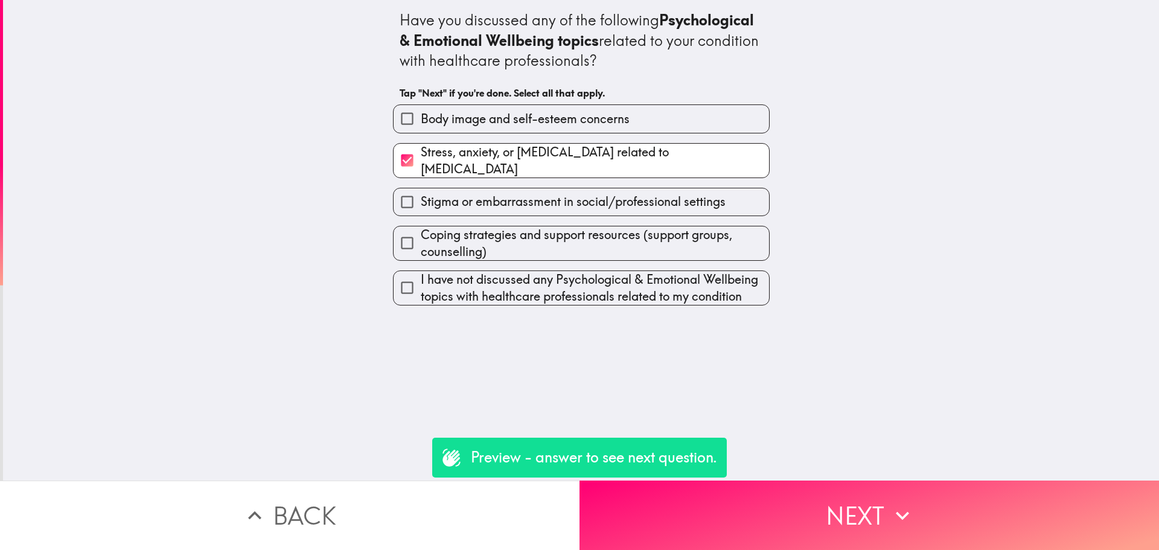
click at [586, 193] on span "Stigma or embarrassment in social/professional settings" at bounding box center [573, 201] width 305 height 17
click at [421, 192] on input "Stigma or embarrassment in social/professional settings" at bounding box center [406, 201] width 27 height 27
checkbox input "true"
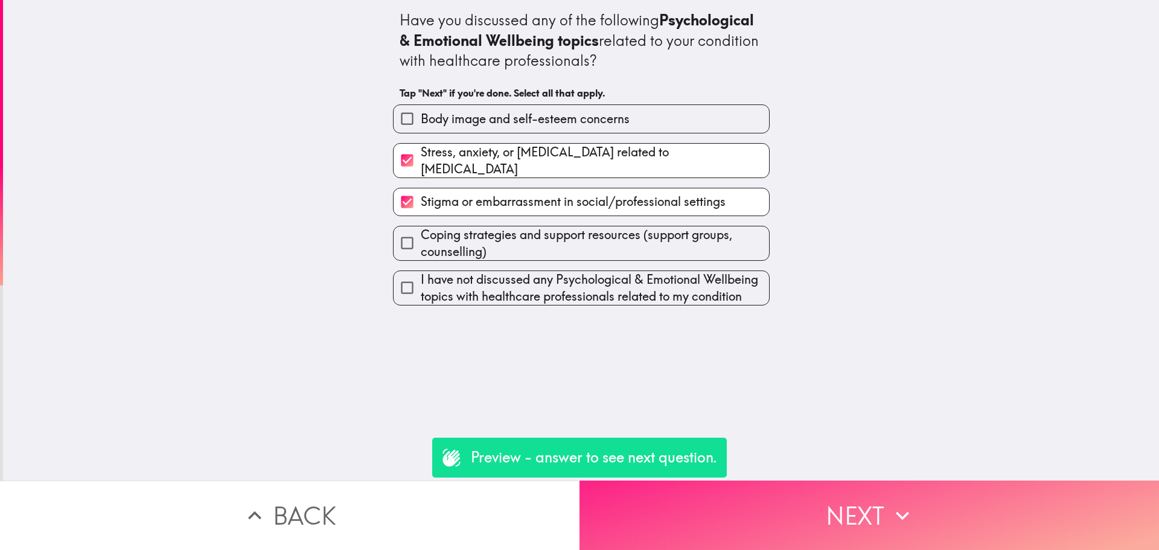
click at [926, 486] on button "Next" at bounding box center [868, 514] width 579 height 69
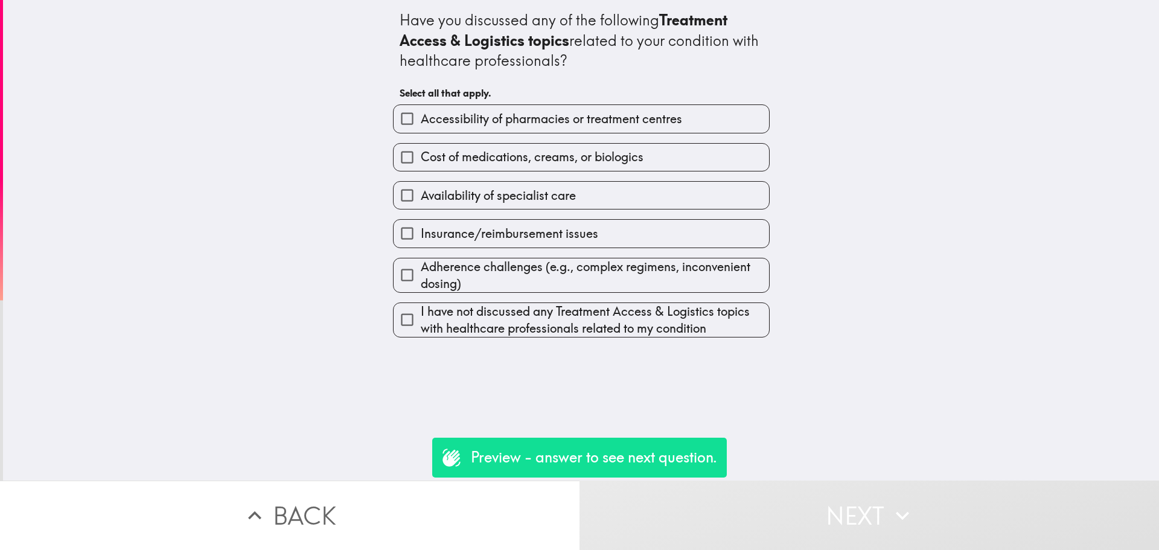
click at [648, 195] on label "Availability of specialist care" at bounding box center [580, 195] width 375 height 27
click at [421, 195] on input "Availability of specialist care" at bounding box center [406, 195] width 27 height 27
checkbox input "true"
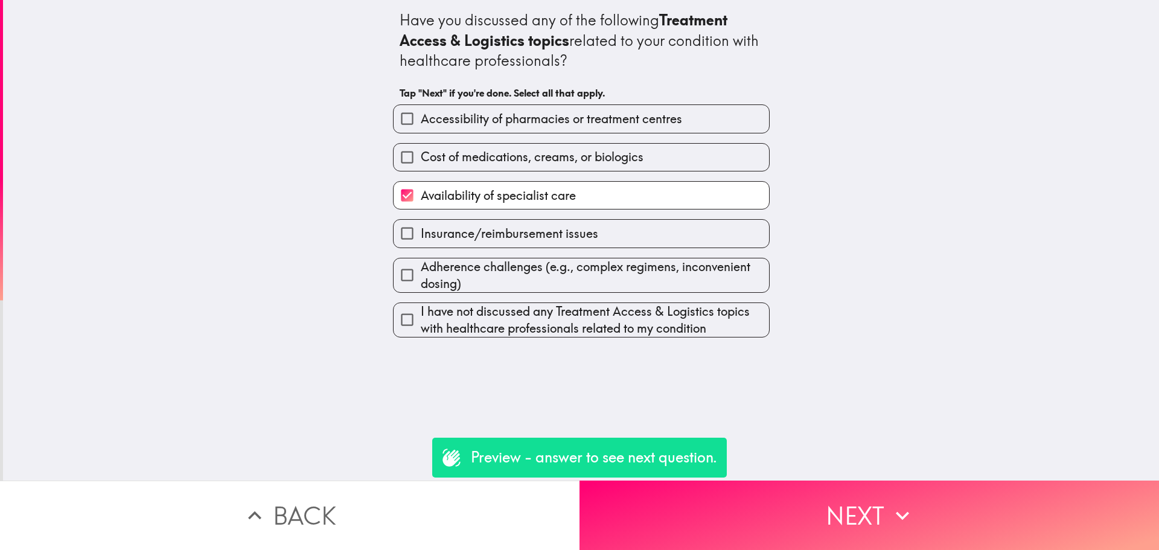
click at [649, 226] on label "Insurance/reimbursement issues" at bounding box center [580, 233] width 375 height 27
click at [421, 226] on input "Insurance/reimbursement issues" at bounding box center [406, 233] width 27 height 27
checkbox input "true"
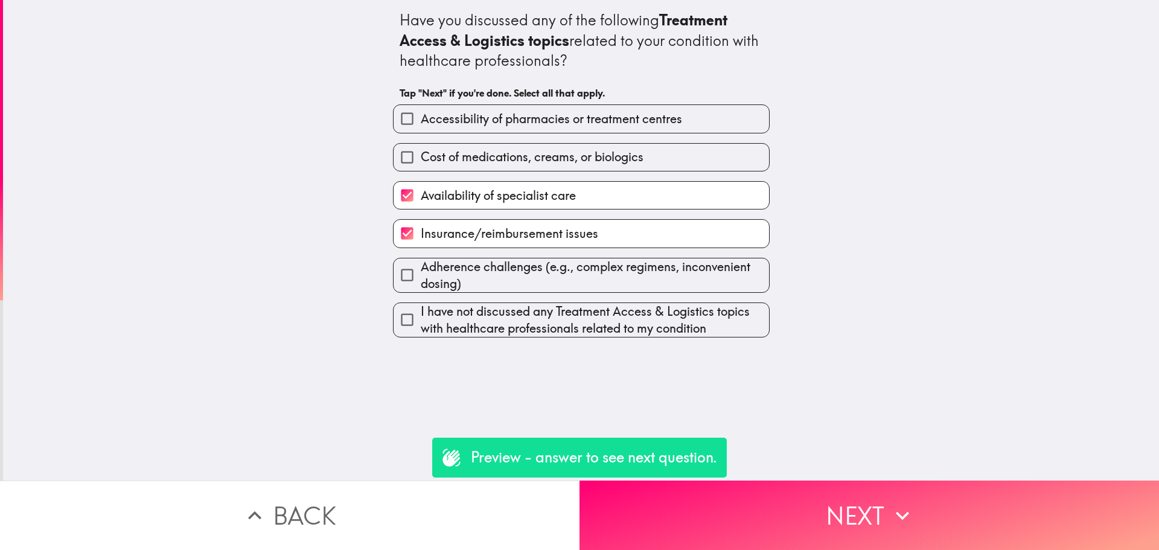
click at [667, 302] on div "I have not discussed any Treatment Access & Logistics topics with healthcare pr…" at bounding box center [581, 319] width 377 height 35
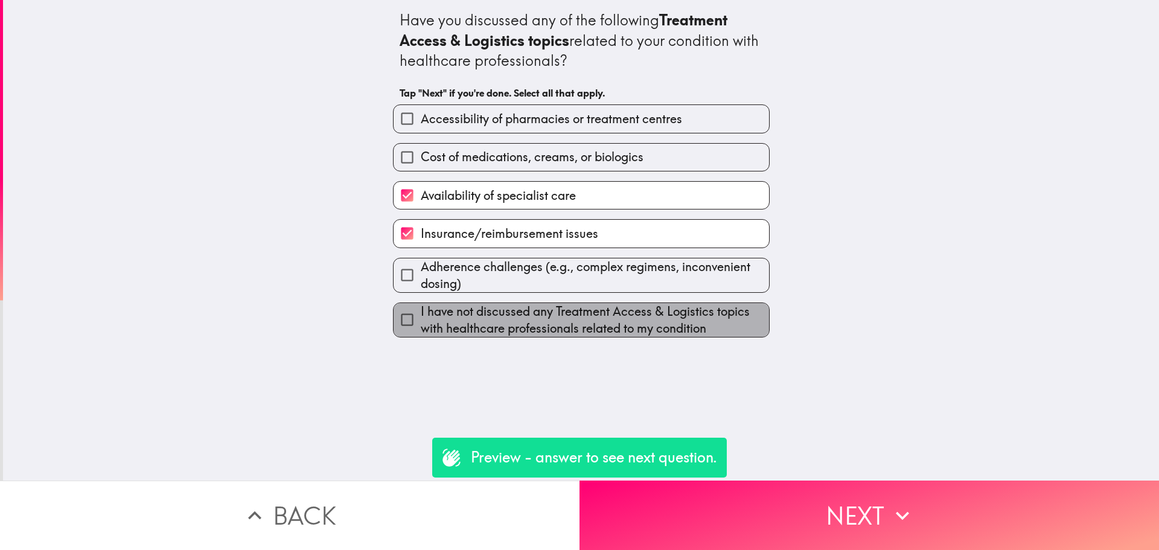
click at [661, 321] on span "I have not discussed any Treatment Access & Logistics topics with healthcare pr…" at bounding box center [595, 320] width 348 height 34
click at [421, 321] on input "I have not discussed any Treatment Access & Logistics topics with healthcare pr…" at bounding box center [406, 319] width 27 height 27
checkbox input "true"
checkbox input "false"
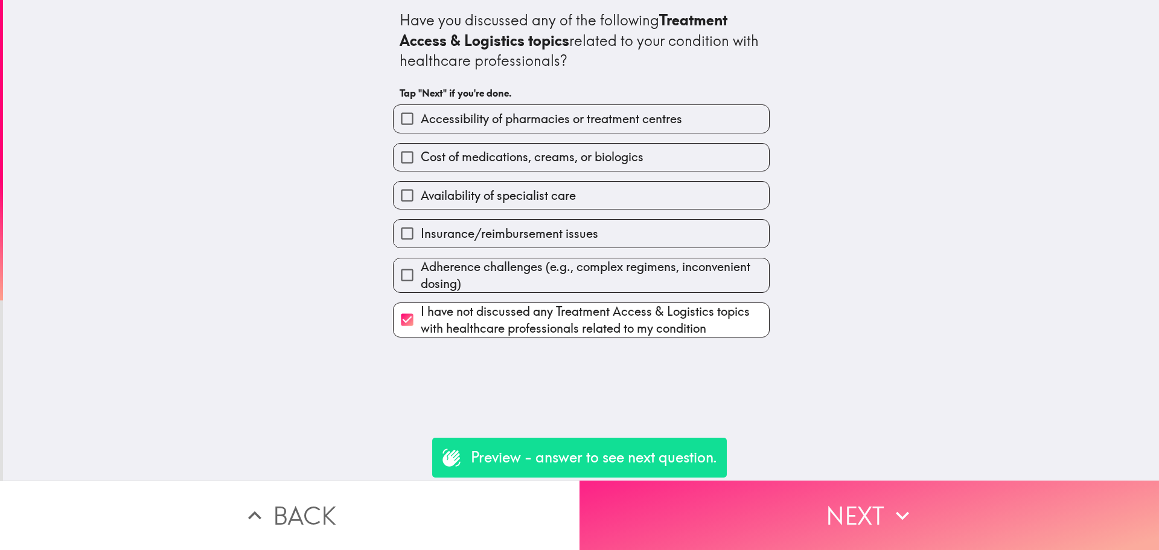
click at [856, 492] on button "Next" at bounding box center [868, 514] width 579 height 69
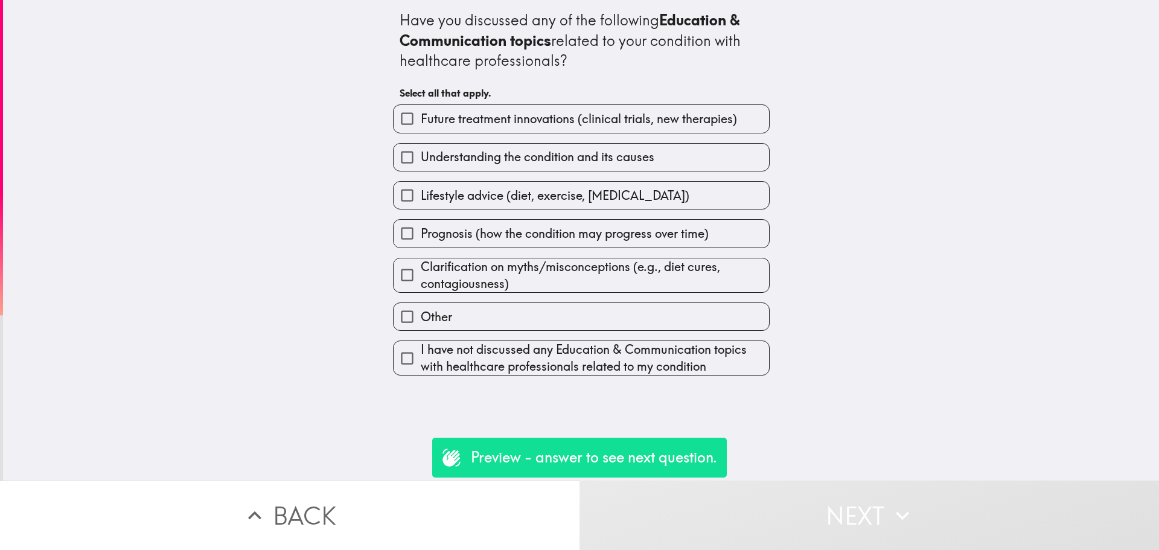
click at [655, 282] on span "Clarification on myths/misconceptions (e.g., diet cures, contagiousness)" at bounding box center [595, 275] width 348 height 34
click at [421, 282] on input "Clarification on myths/misconceptions (e.g., diet cures, contagiousness)" at bounding box center [406, 274] width 27 height 27
checkbox input "true"
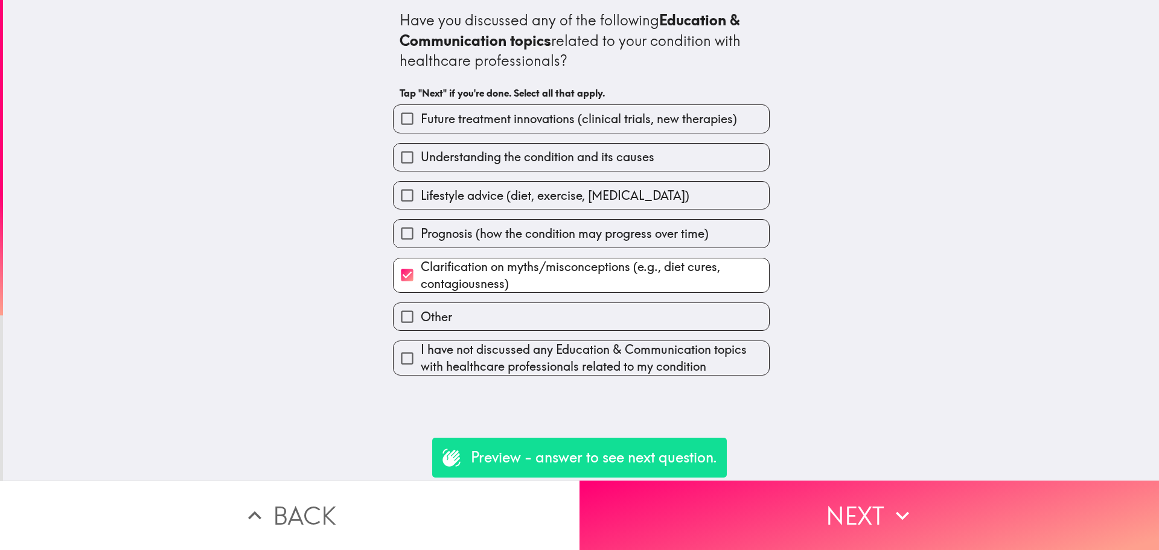
click at [668, 311] on label "Other" at bounding box center [580, 316] width 375 height 27
click at [421, 311] on input "Other" at bounding box center [406, 316] width 27 height 27
checkbox input "true"
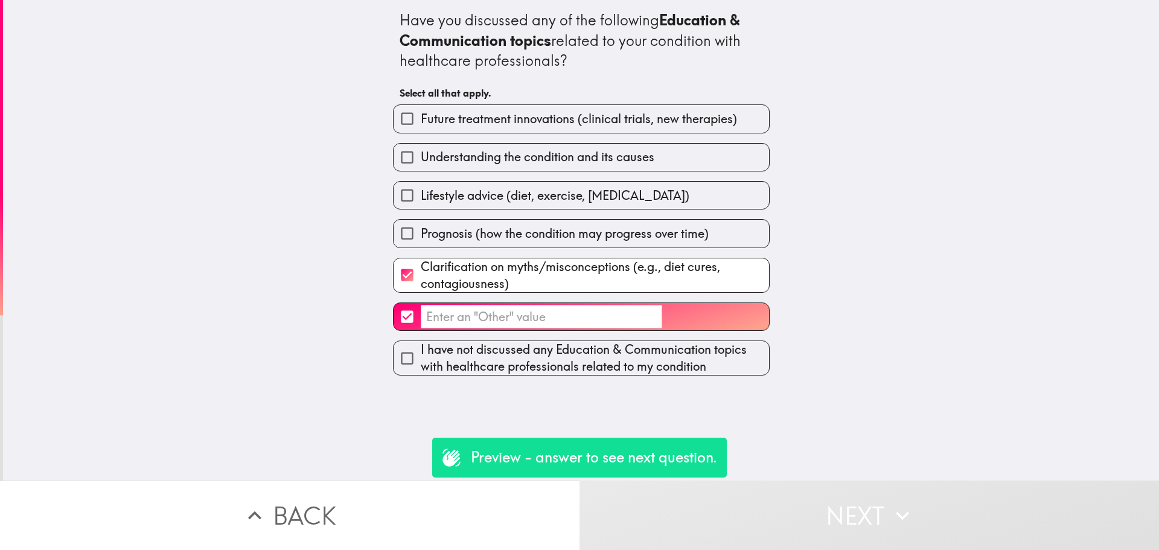
click at [585, 313] on input "​" at bounding box center [541, 317] width 241 height 24
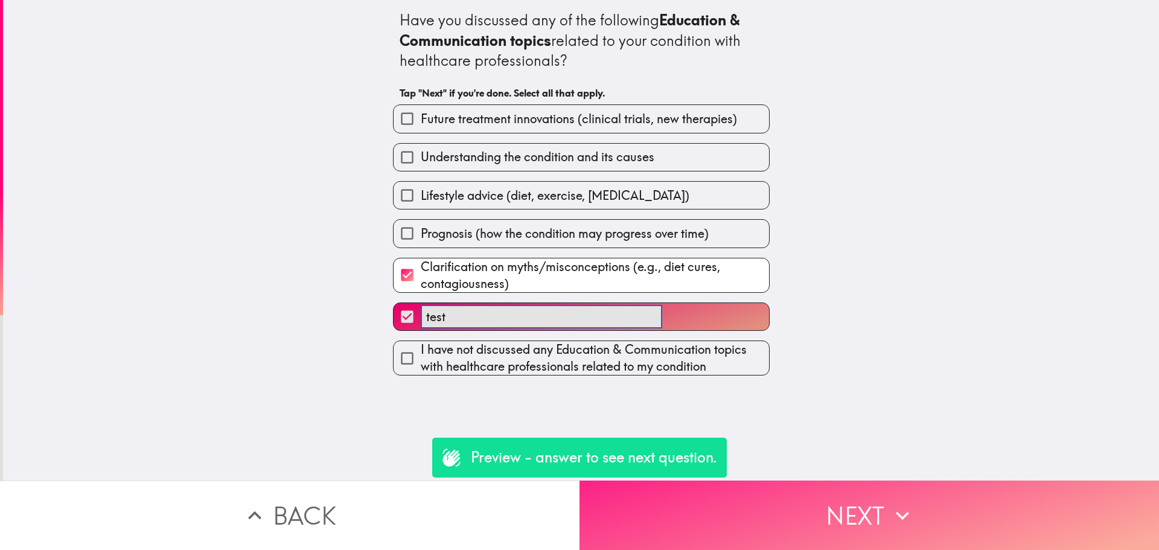
type input "test"
click at [853, 498] on button "Next" at bounding box center [868, 514] width 579 height 69
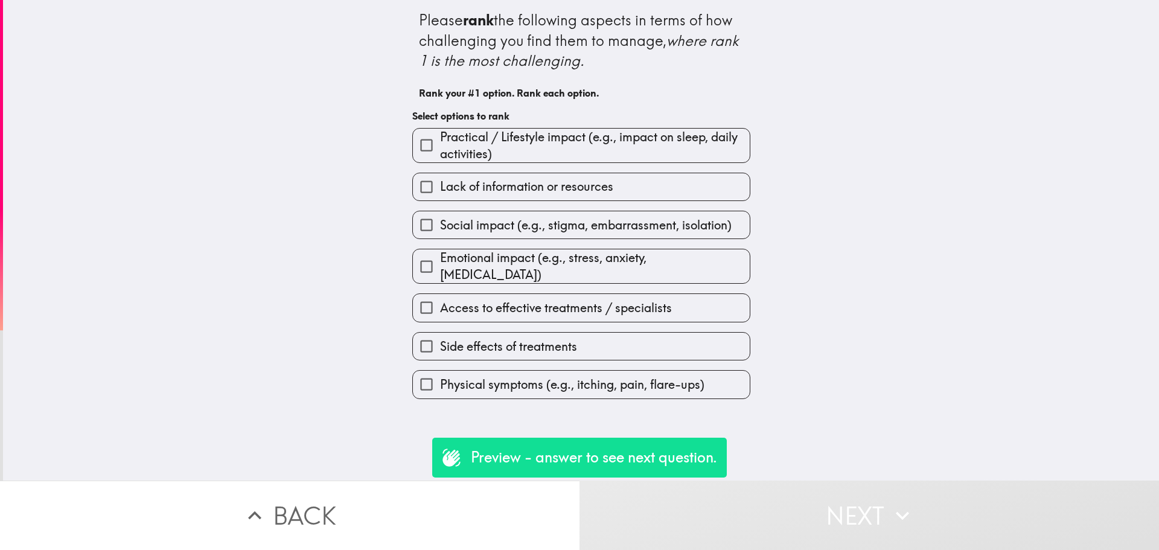
click at [587, 143] on span "Practical / Lifestyle impact (e.g., impact on sleep, daily activities)" at bounding box center [595, 146] width 310 height 34
click at [440, 143] on input "Practical / Lifestyle impact (e.g., impact on sleep, daily activities)" at bounding box center [426, 145] width 27 height 27
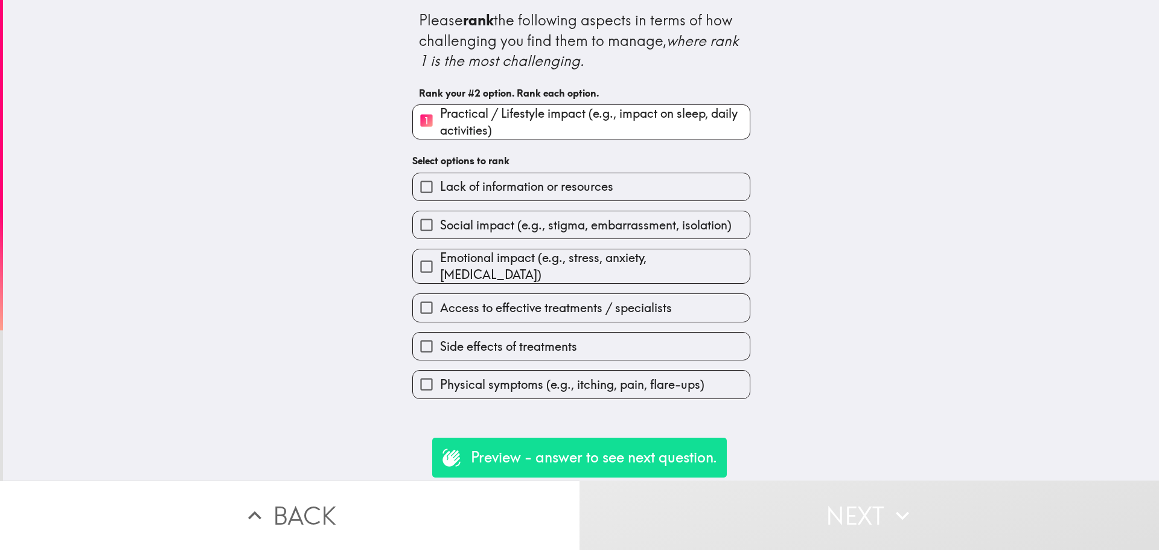
click at [583, 186] on span "Lack of information or resources" at bounding box center [526, 186] width 173 height 17
click at [440, 186] on input "Lack of information or resources" at bounding box center [426, 186] width 27 height 27
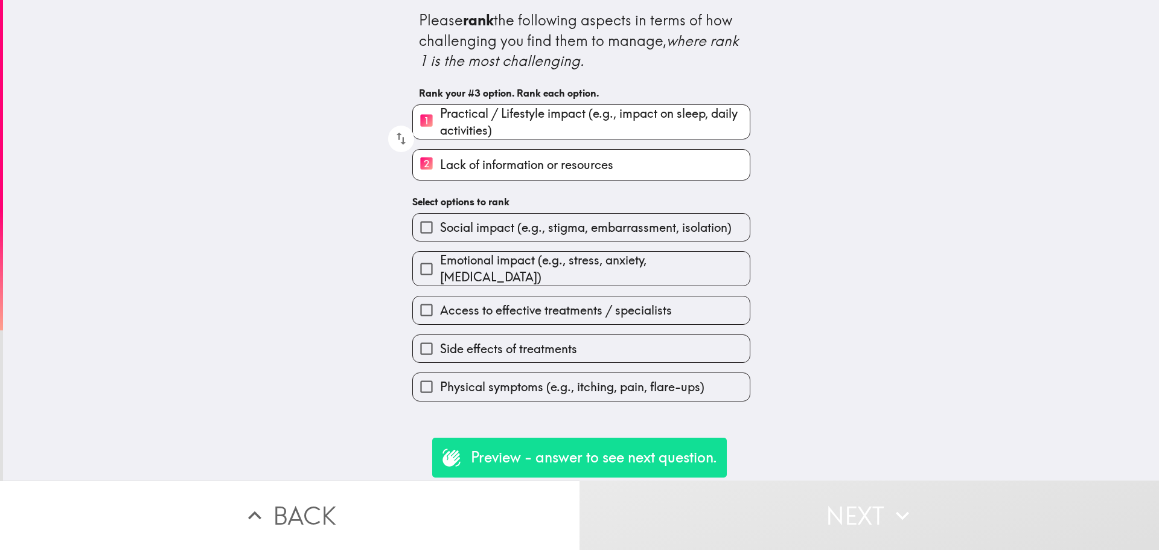
click at [580, 226] on span "Social impact (e.g., stigma, embarrassment, isolation)" at bounding box center [585, 227] width 291 height 17
click at [440, 226] on input "Social impact (e.g., stigma, embarrassment, isolation)" at bounding box center [426, 227] width 27 height 27
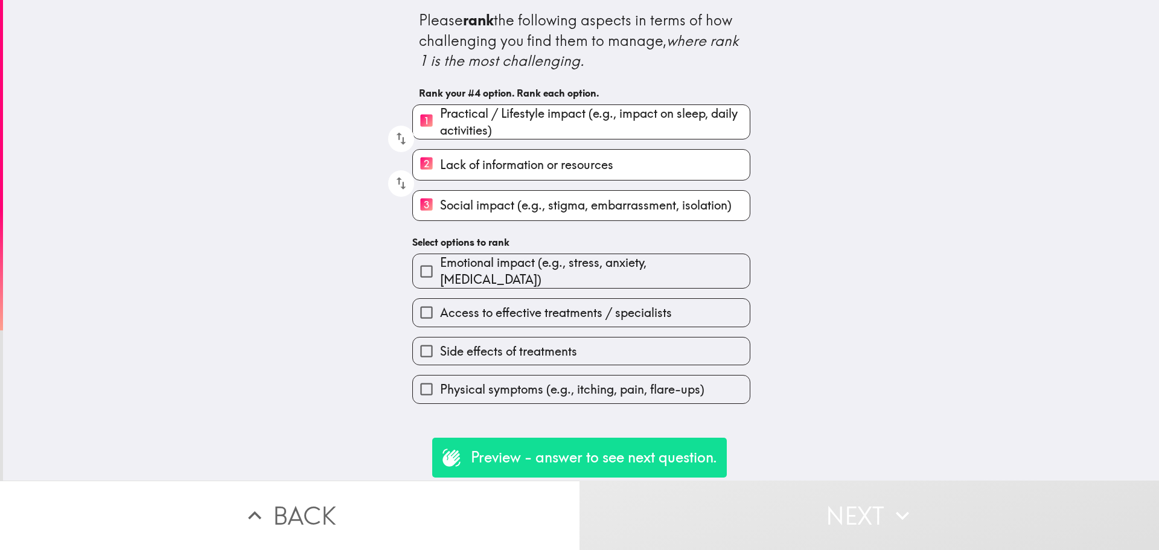
click at [582, 263] on span "Emotional impact (e.g., stress, anxiety, [MEDICAL_DATA])" at bounding box center [595, 271] width 310 height 34
click at [440, 263] on input "Emotional impact (e.g., stress, anxiety, [MEDICAL_DATA])" at bounding box center [426, 271] width 27 height 27
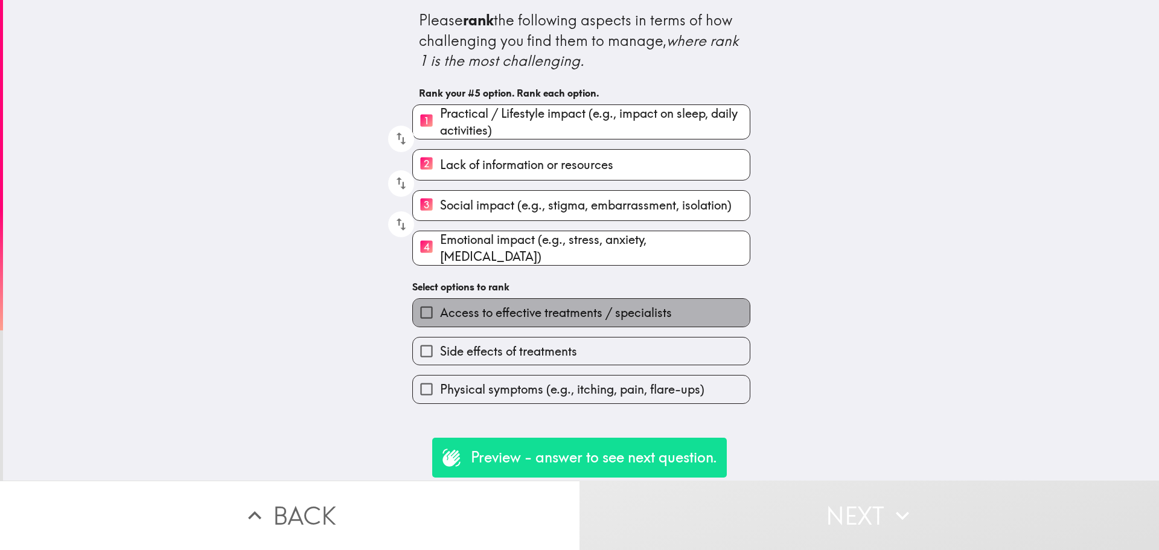
click at [597, 304] on span "Access to effective treatments / specialists" at bounding box center [556, 312] width 232 height 17
click at [440, 303] on input "Access to effective treatments / specialists" at bounding box center [426, 312] width 27 height 27
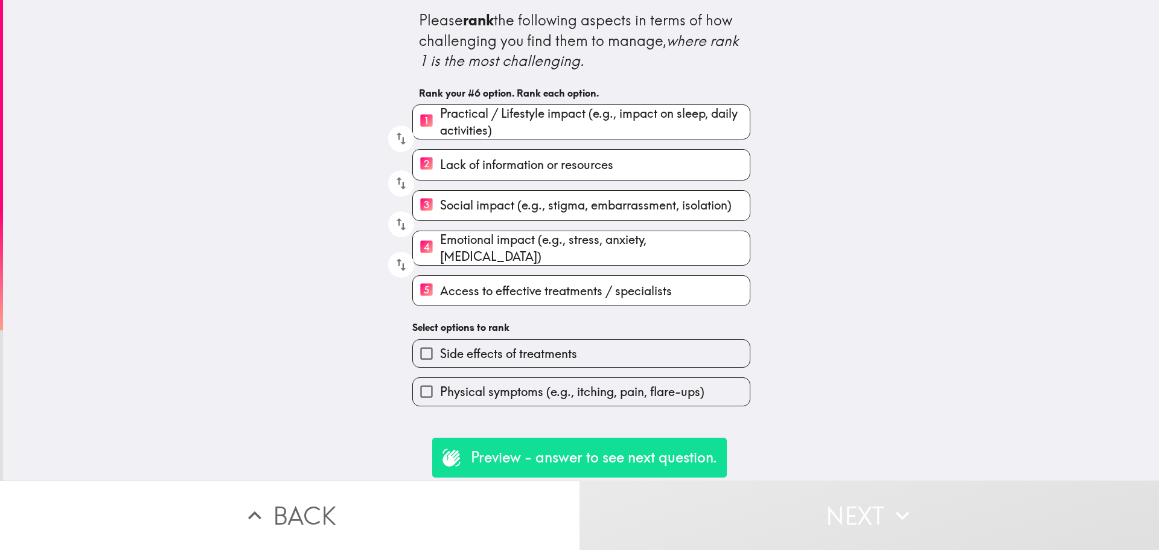
click at [630, 342] on label "Side effects of treatments" at bounding box center [581, 353] width 337 height 27
click at [440, 342] on input "Side effects of treatments" at bounding box center [426, 353] width 27 height 27
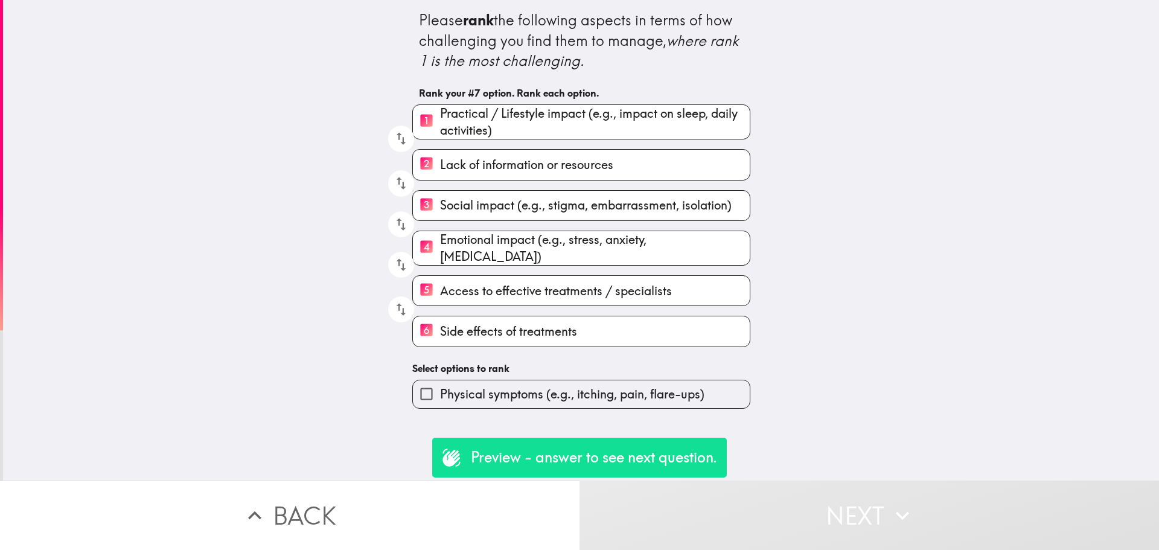
click at [664, 389] on span "Physical symptoms (e.g., itching, pain, flare-ups)" at bounding box center [572, 394] width 264 height 17
click at [440, 389] on input "Physical symptoms (e.g., itching, pain, flare-ups)" at bounding box center [426, 393] width 27 height 27
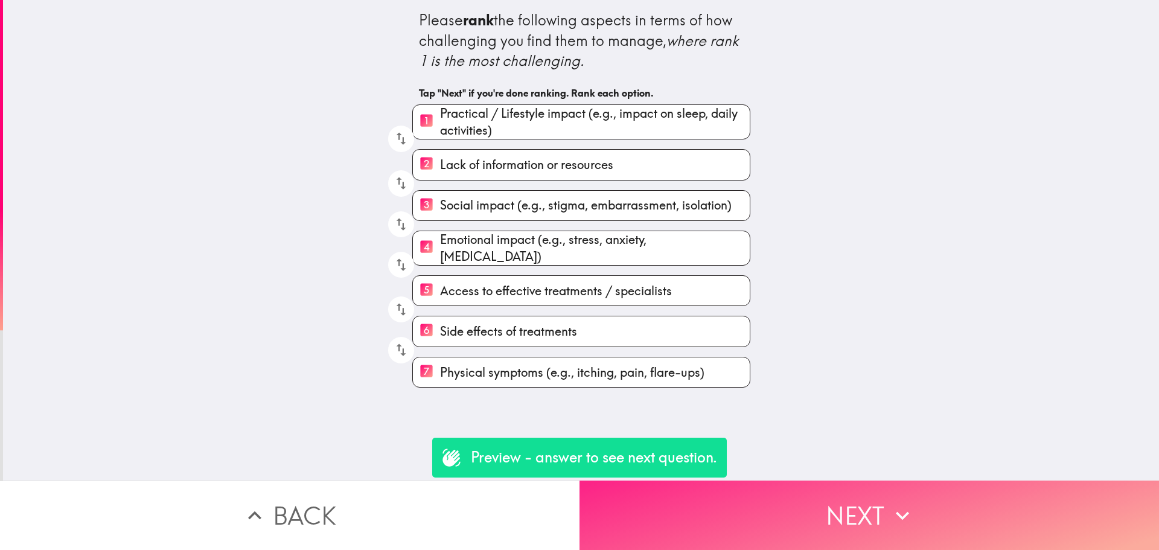
click at [832, 489] on button "Next" at bounding box center [868, 514] width 579 height 69
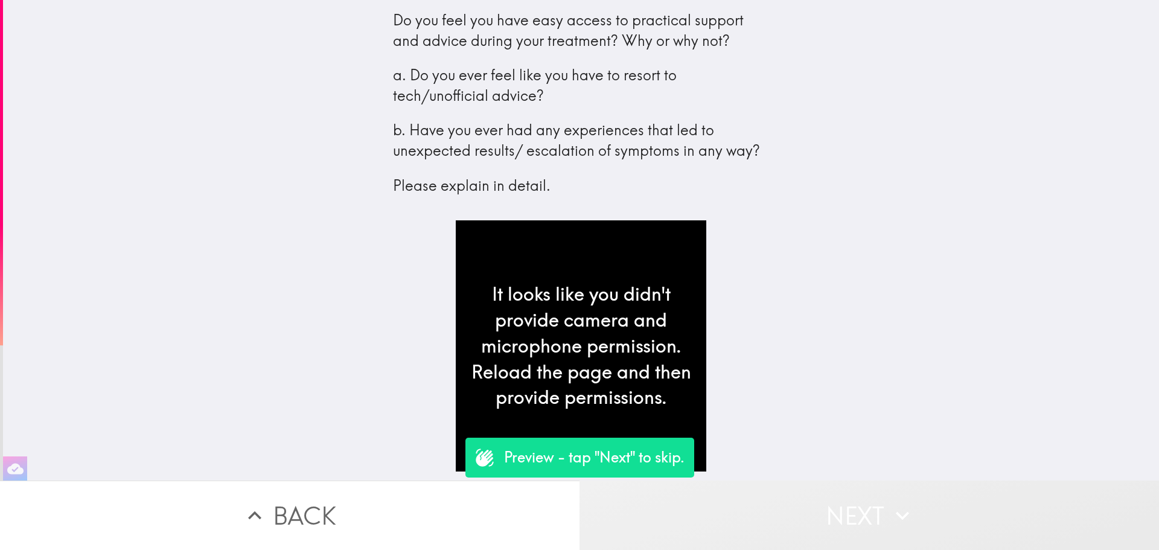
click at [793, 483] on button "Next" at bounding box center [868, 514] width 579 height 69
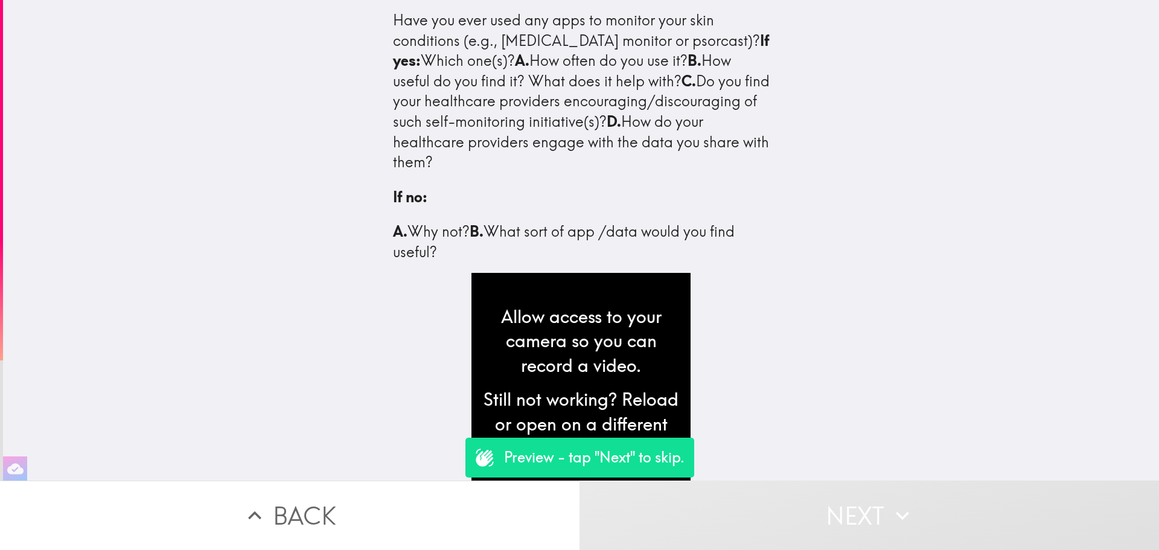
click at [825, 493] on button "Next" at bounding box center [868, 514] width 579 height 69
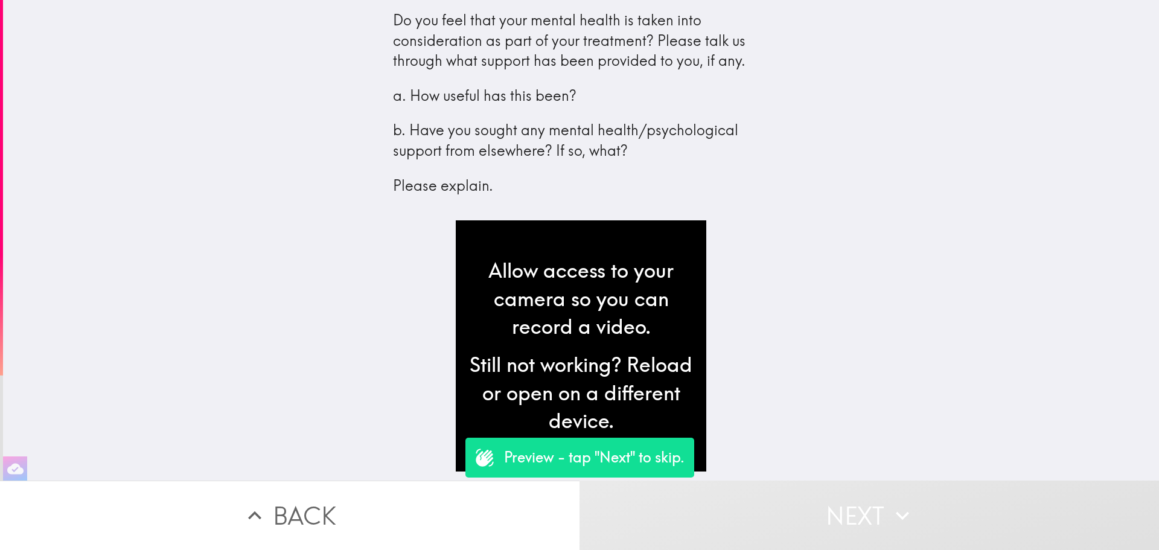
click at [825, 496] on button "Next" at bounding box center [868, 514] width 579 height 69
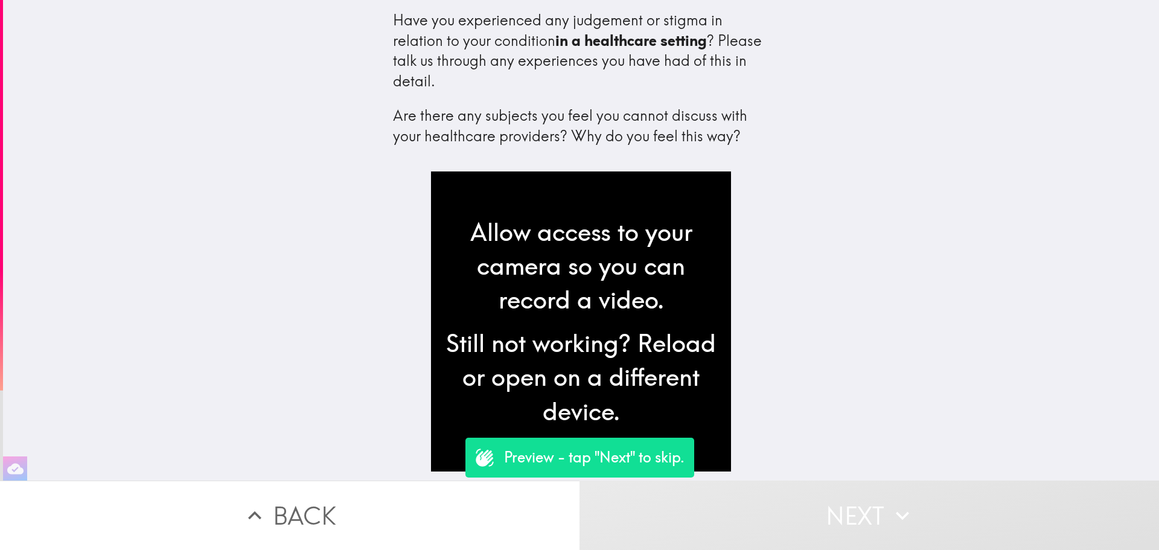
click at [825, 496] on button "Next" at bounding box center [868, 514] width 579 height 69
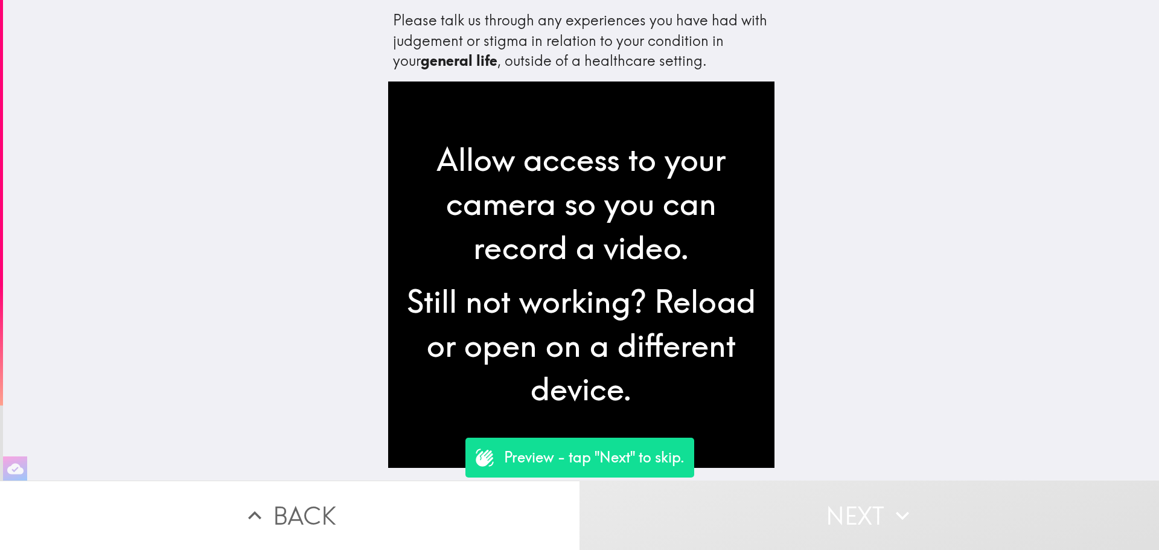
click at [836, 500] on button "Next" at bounding box center [868, 514] width 579 height 69
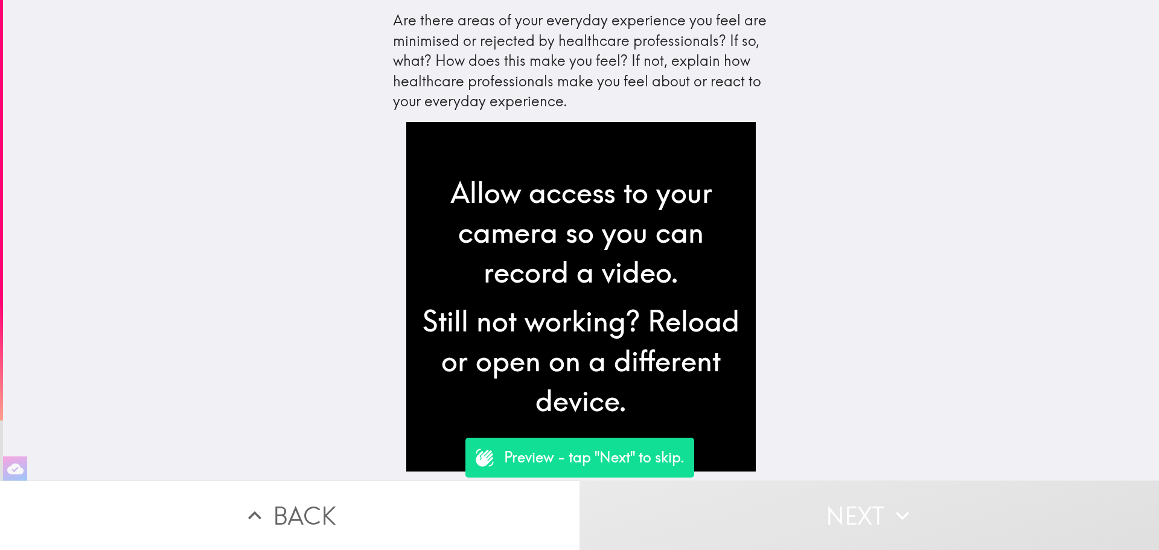
click at [836, 505] on button "Next" at bounding box center [868, 514] width 579 height 69
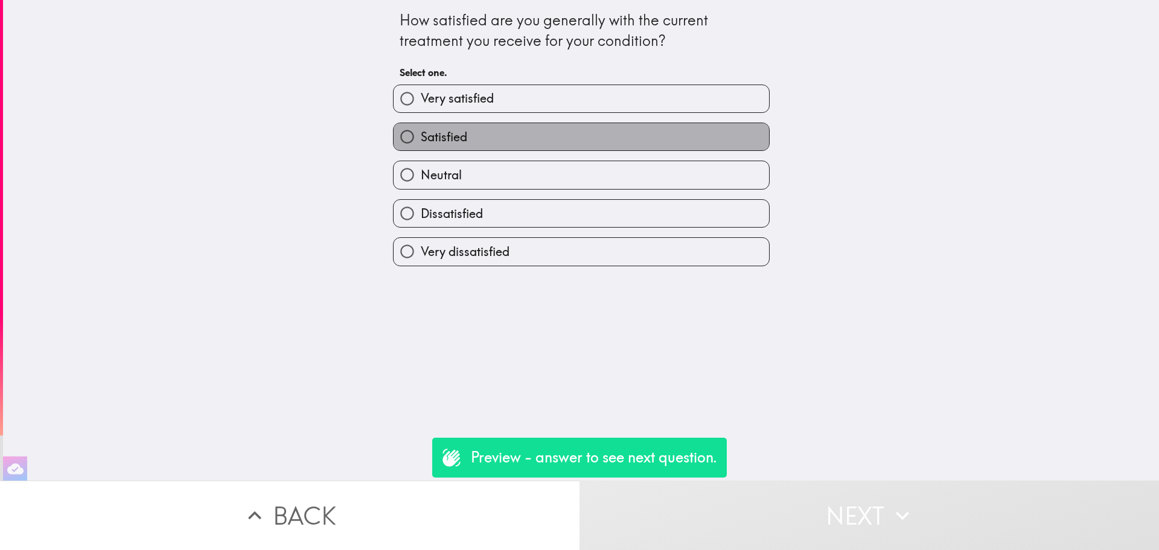
click at [548, 144] on label "Satisfied" at bounding box center [580, 136] width 375 height 27
click at [421, 144] on input "Satisfied" at bounding box center [406, 136] width 27 height 27
radio input "true"
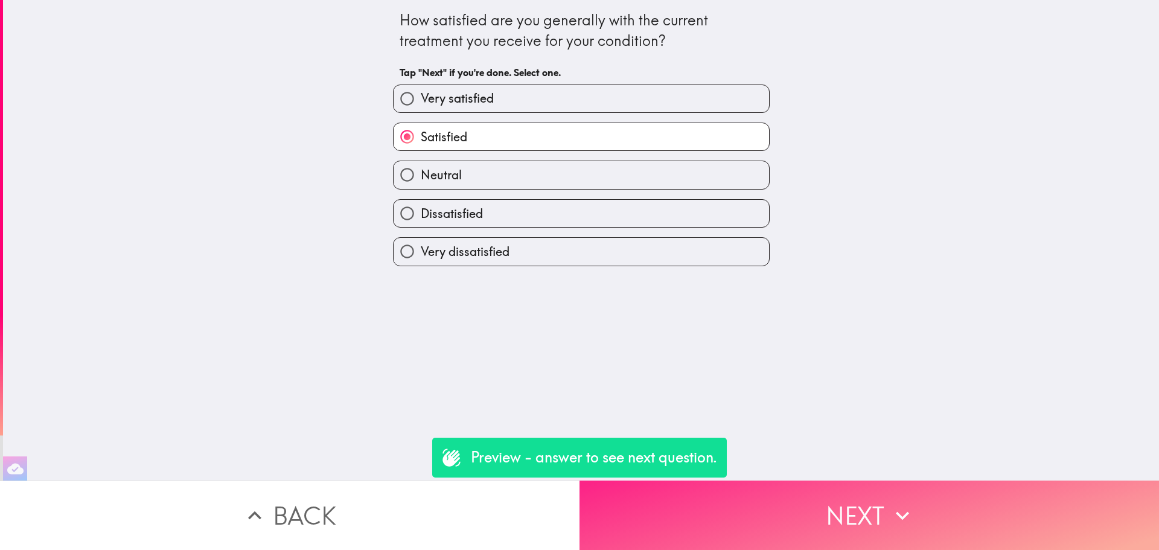
click at [838, 501] on button "Next" at bounding box center [868, 514] width 579 height 69
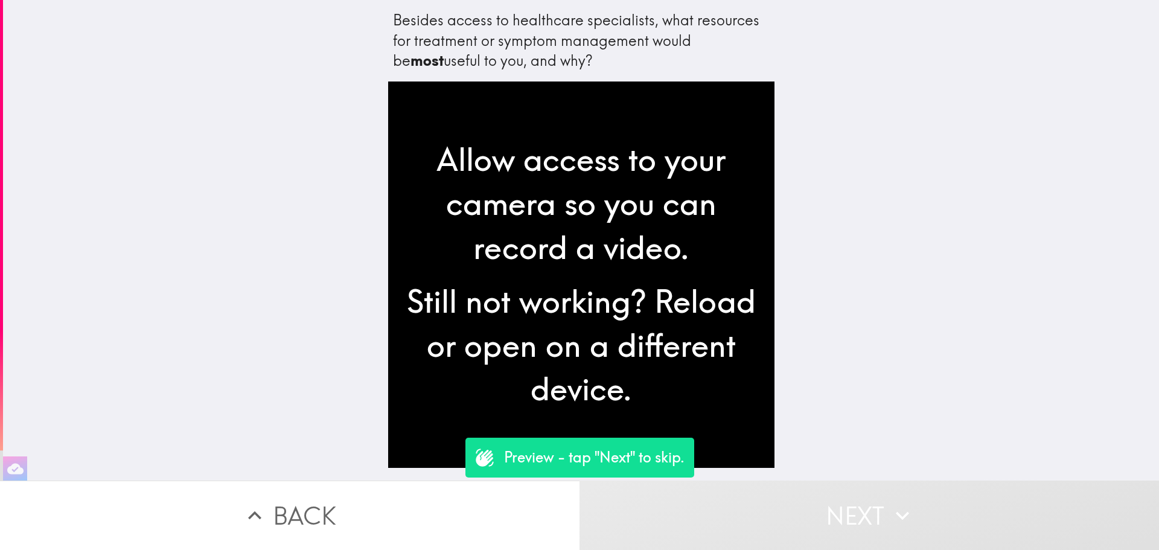
click at [902, 511] on icon "button" at bounding box center [901, 515] width 13 height 8
